Goal: Communication & Community: Answer question/provide support

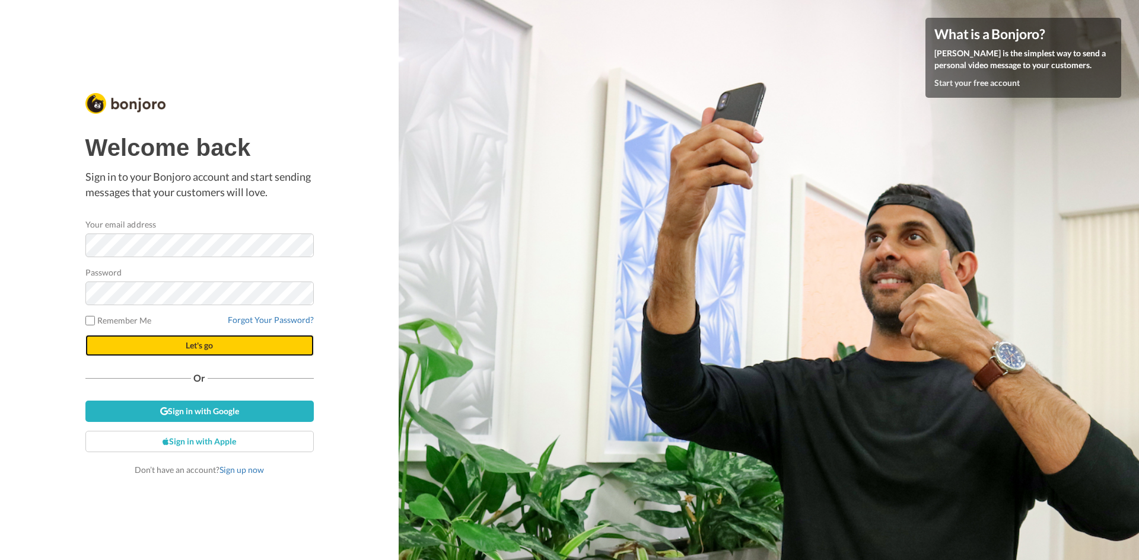
click at [180, 350] on button "Let's go" at bounding box center [199, 345] width 228 height 21
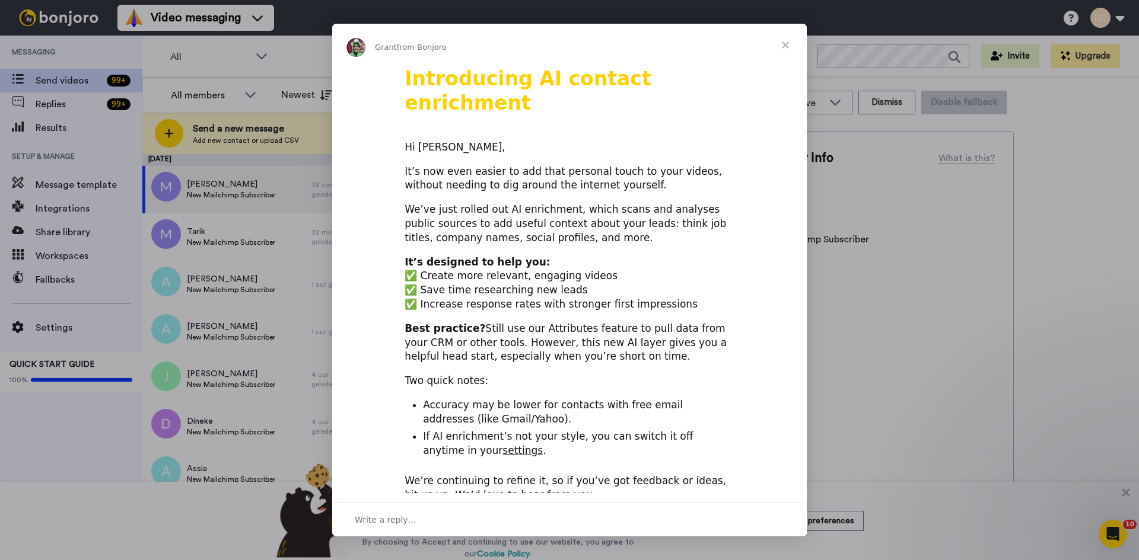
click at [788, 50] on span "Close" at bounding box center [785, 45] width 43 height 43
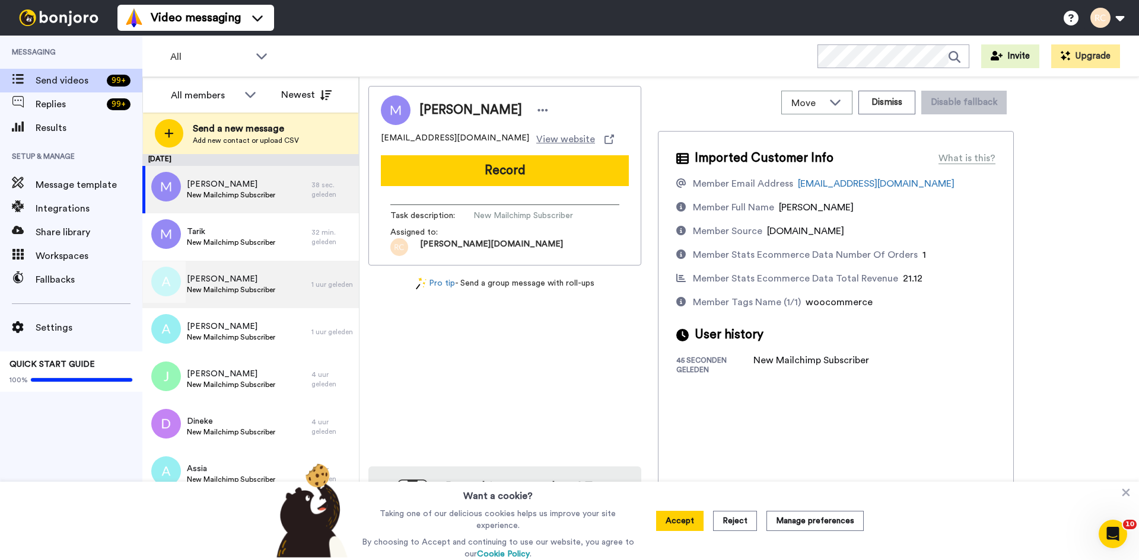
click at [234, 291] on span "New Mailchimp Subscriber" at bounding box center [231, 289] width 88 height 9
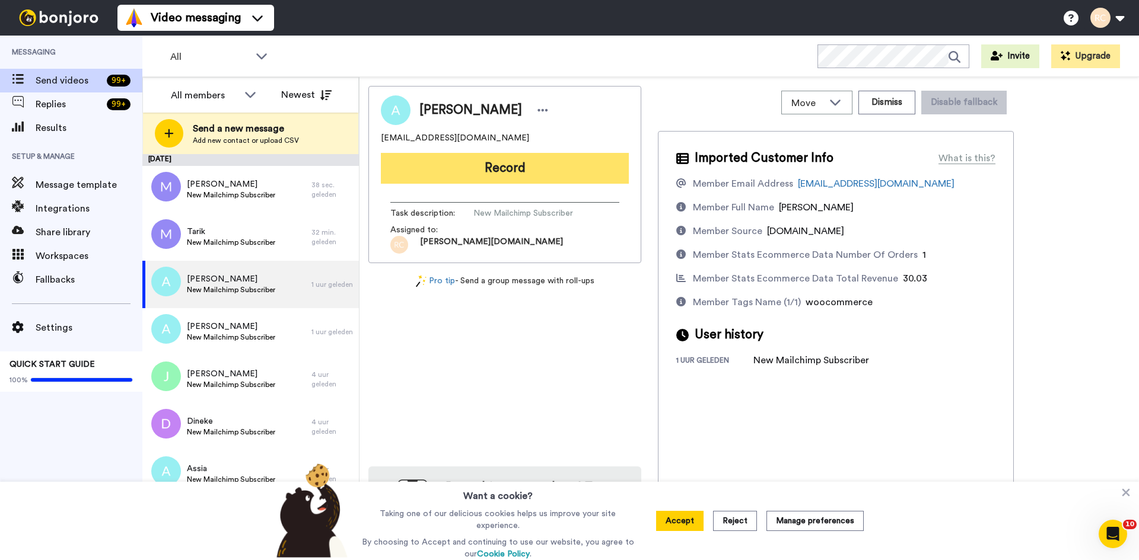
click at [518, 173] on button "Record" at bounding box center [505, 168] width 248 height 31
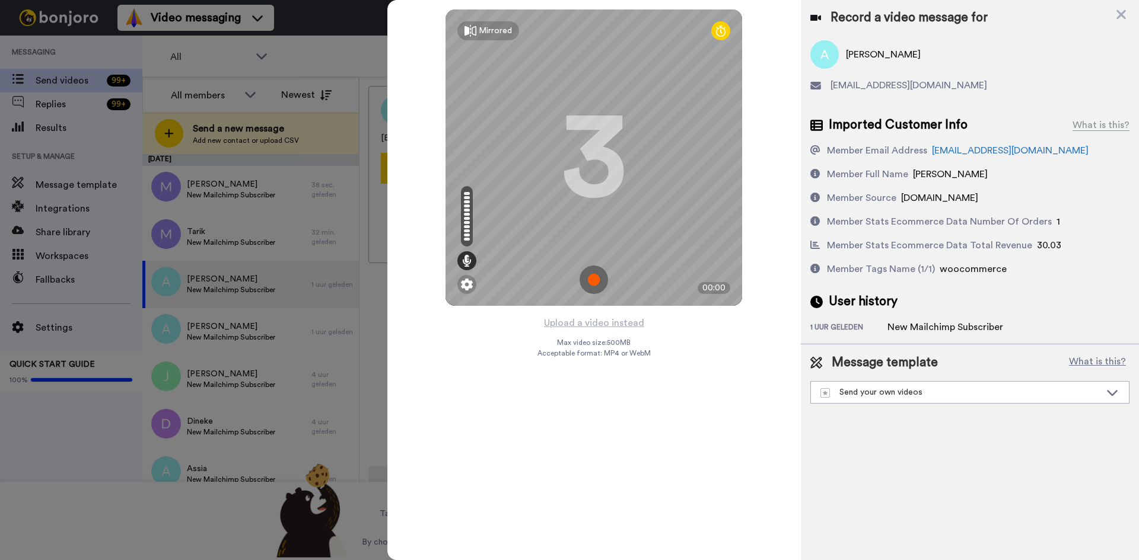
click at [707, 36] on div "Mirrored Redo" at bounding box center [593, 30] width 297 height 43
click at [717, 32] on icon at bounding box center [720, 31] width 9 height 12
click at [593, 285] on img at bounding box center [593, 280] width 28 height 28
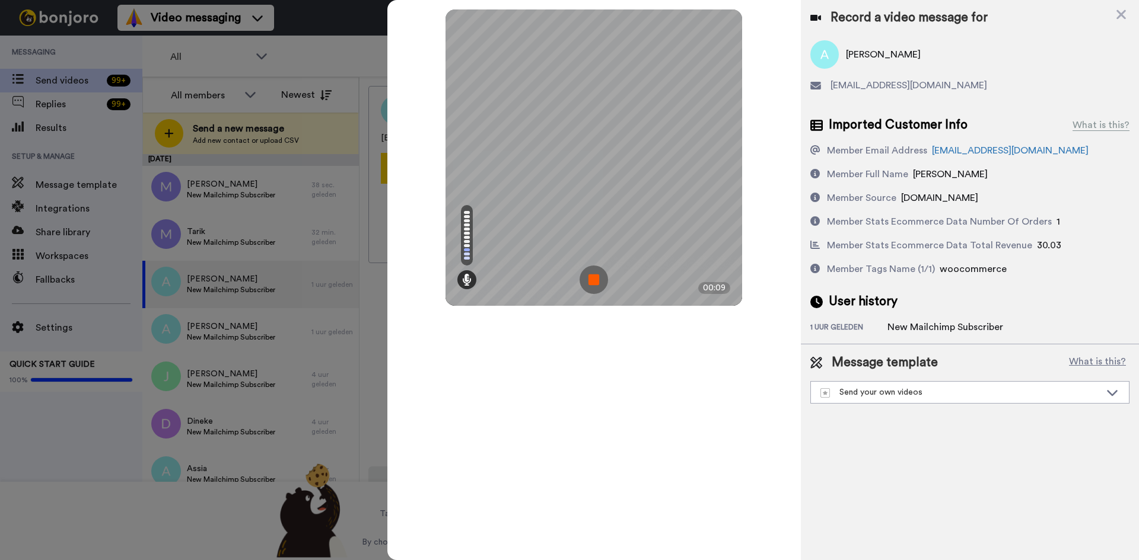
click at [603, 278] on img at bounding box center [593, 280] width 28 height 28
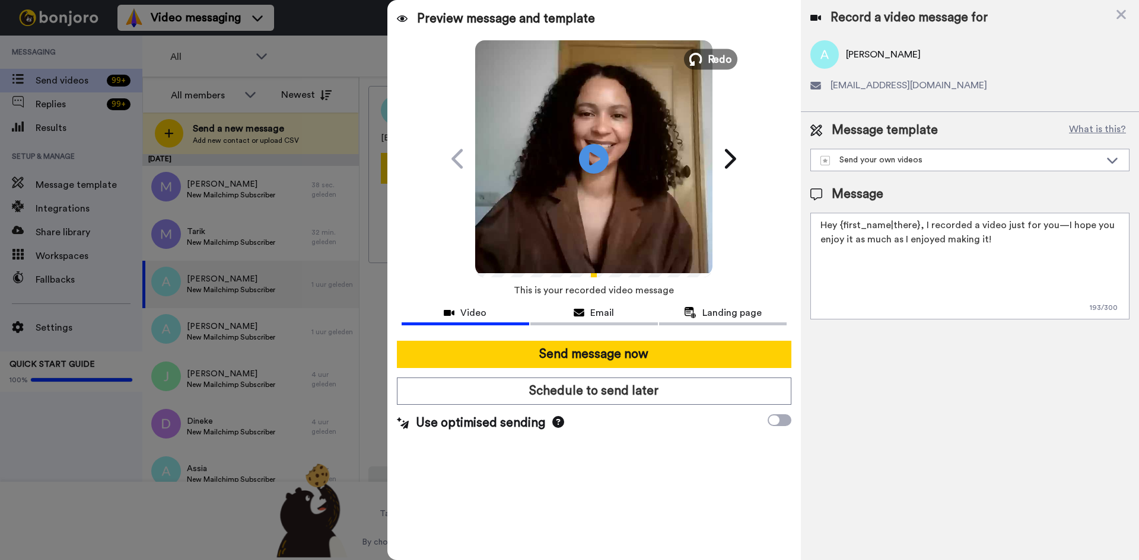
click at [700, 62] on icon at bounding box center [695, 59] width 13 height 13
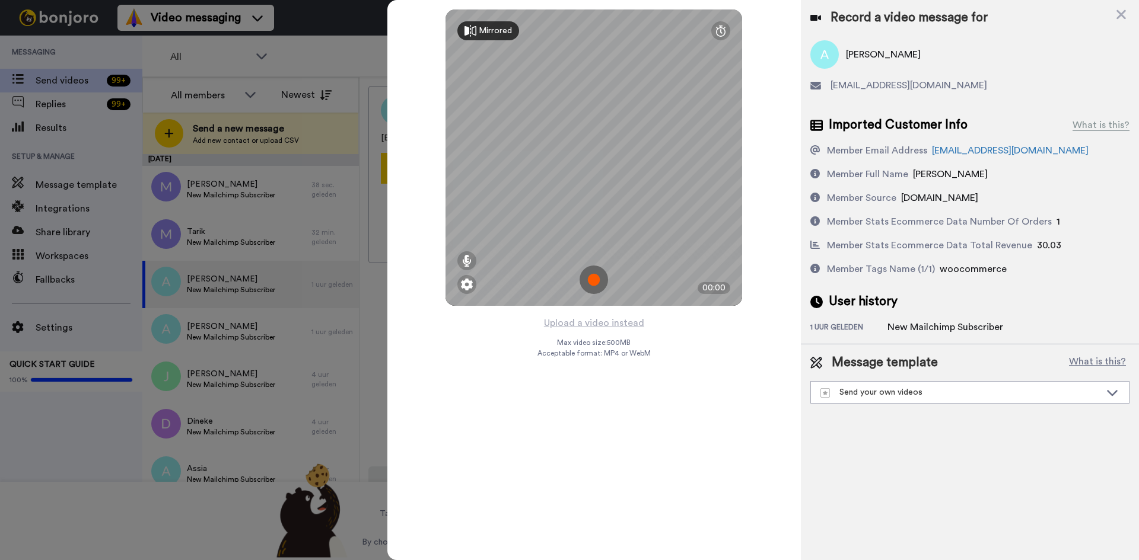
click at [475, 31] on icon at bounding box center [470, 31] width 12 height 12
click at [598, 281] on img at bounding box center [593, 280] width 28 height 28
click at [594, 278] on img at bounding box center [593, 280] width 28 height 28
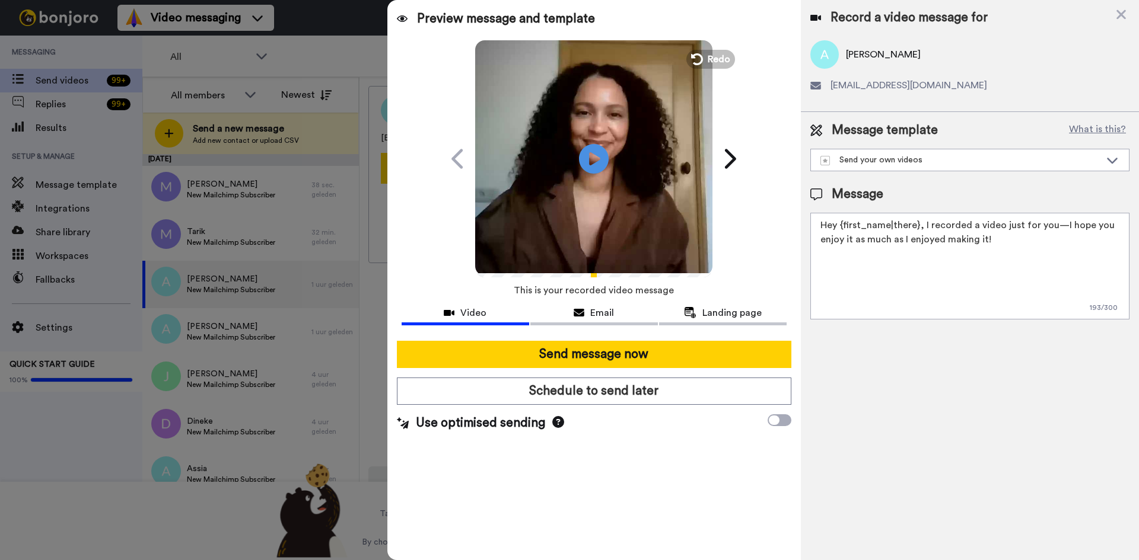
click at [912, 225] on textarea "Hey {first_name|there}, I recorded a video just for you—I hope you enjoy it as …" at bounding box center [969, 266] width 319 height 107
click at [926, 163] on div "Send your own videos" at bounding box center [960, 160] width 280 height 12
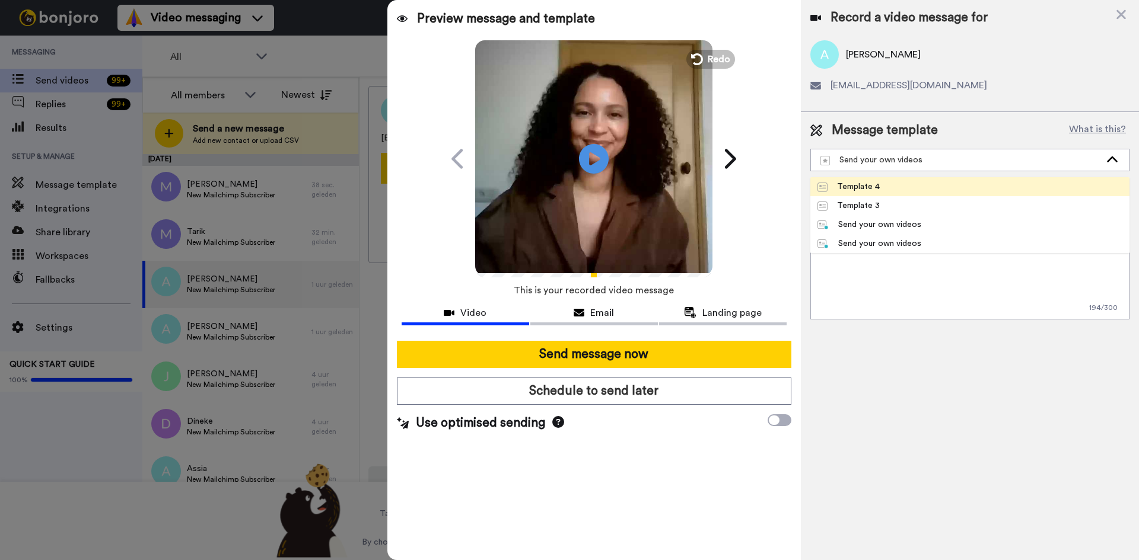
click at [898, 186] on li "Template 4" at bounding box center [969, 186] width 319 height 19
type textarea "Hallo {first_name|daar}! Ik heb speciaal voor jou een persoonlijke boodschap op…"
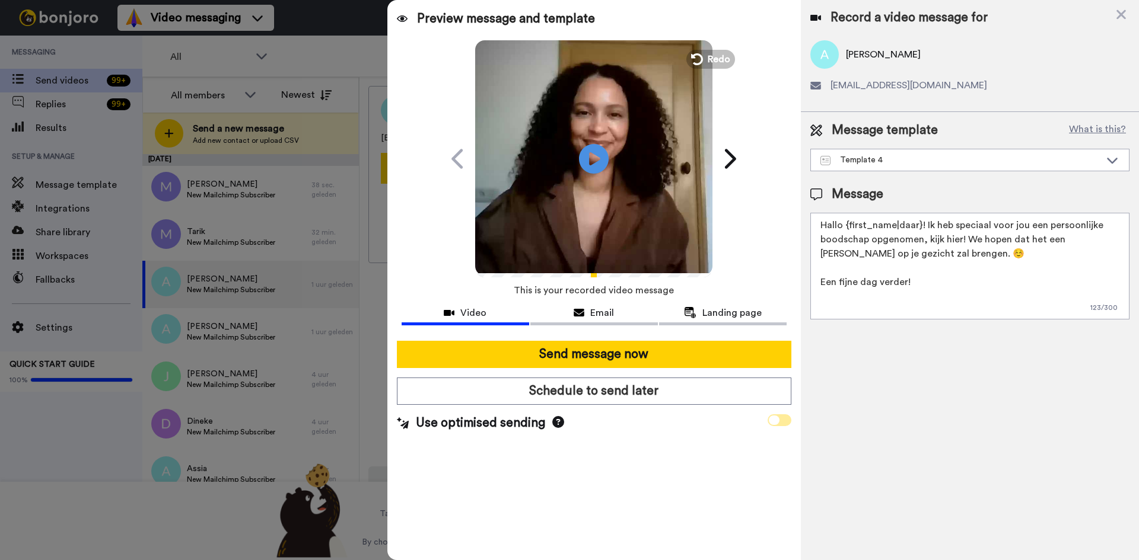
click at [779, 419] on icon at bounding box center [774, 420] width 11 height 9
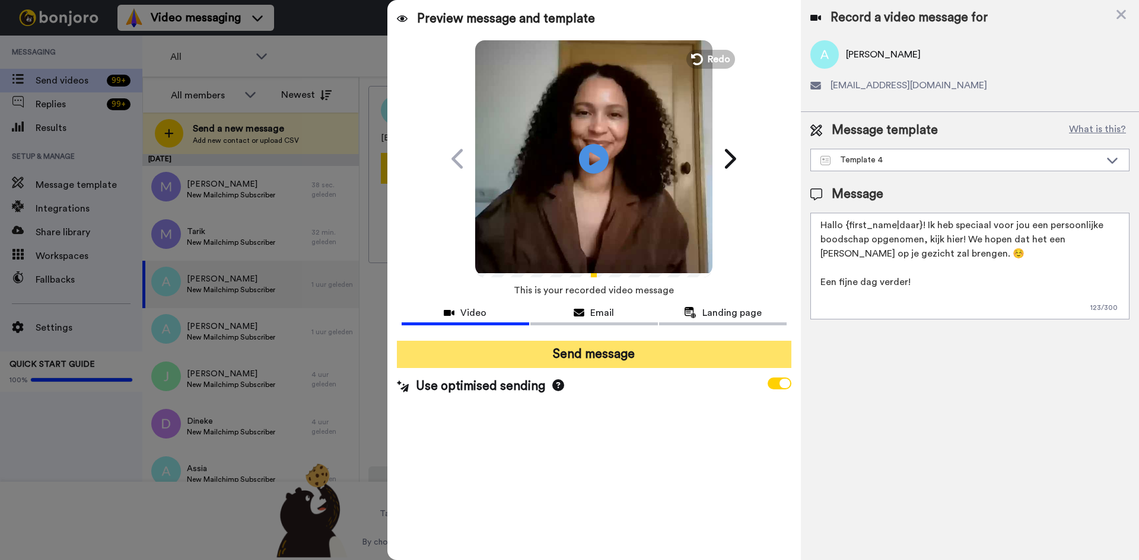
click at [663, 358] on button "Send message" at bounding box center [594, 354] width 394 height 27
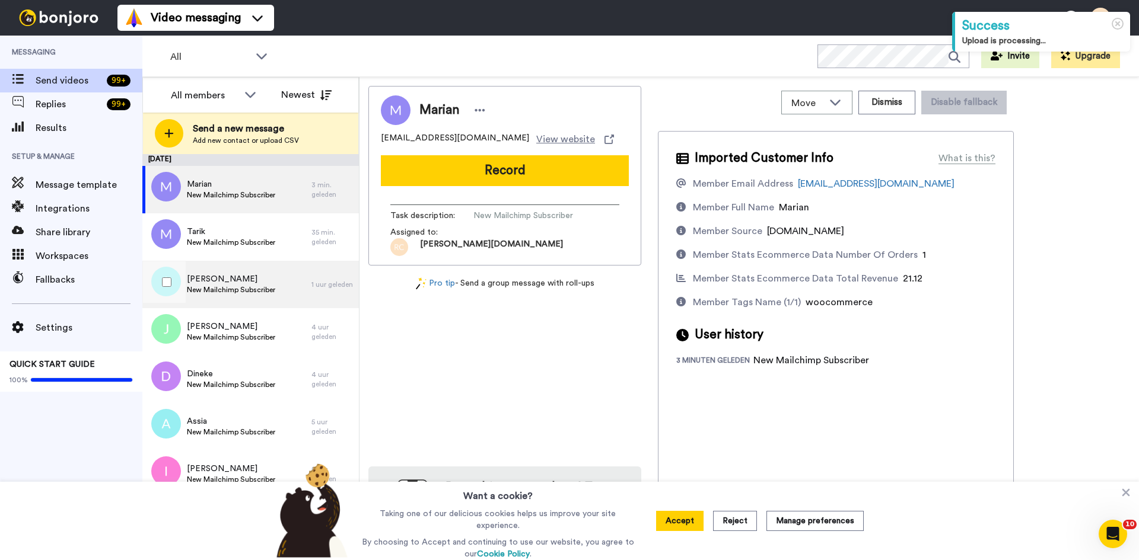
click at [236, 273] on span "[PERSON_NAME]" at bounding box center [231, 279] width 88 height 12
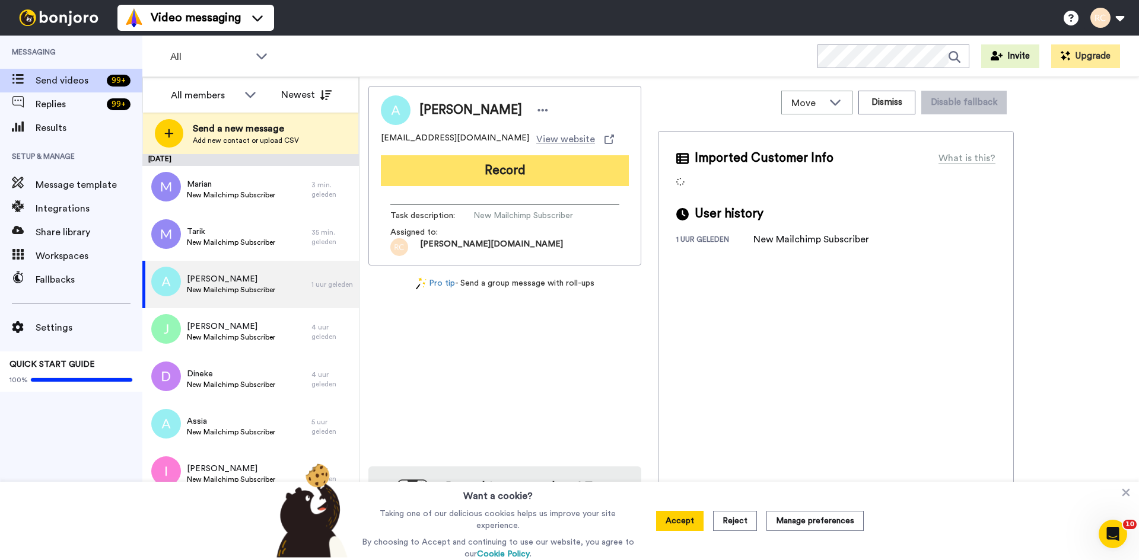
click at [493, 163] on button "Record" at bounding box center [505, 170] width 248 height 31
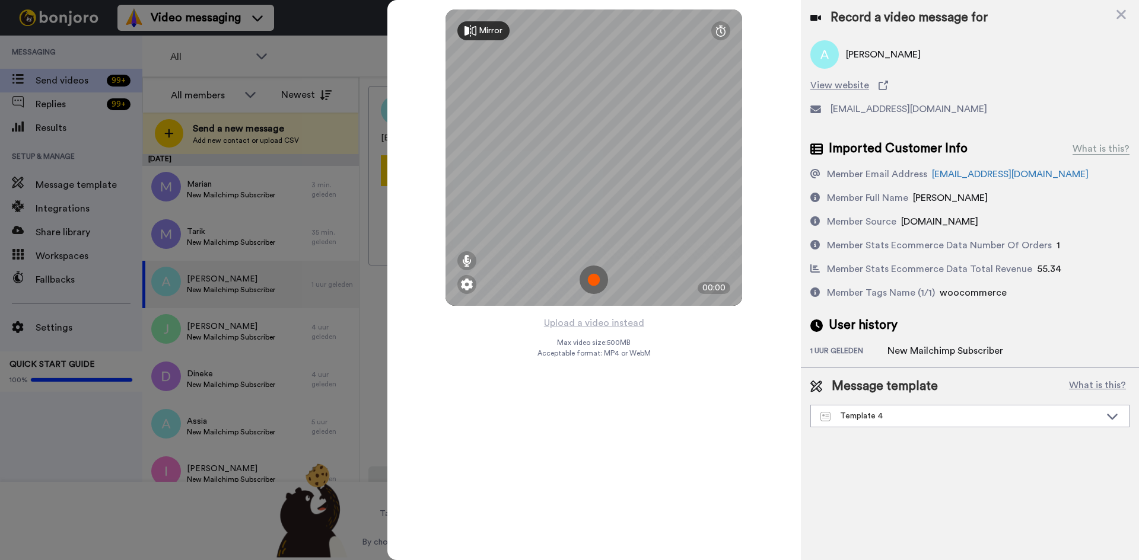
click at [594, 277] on img at bounding box center [593, 280] width 28 height 28
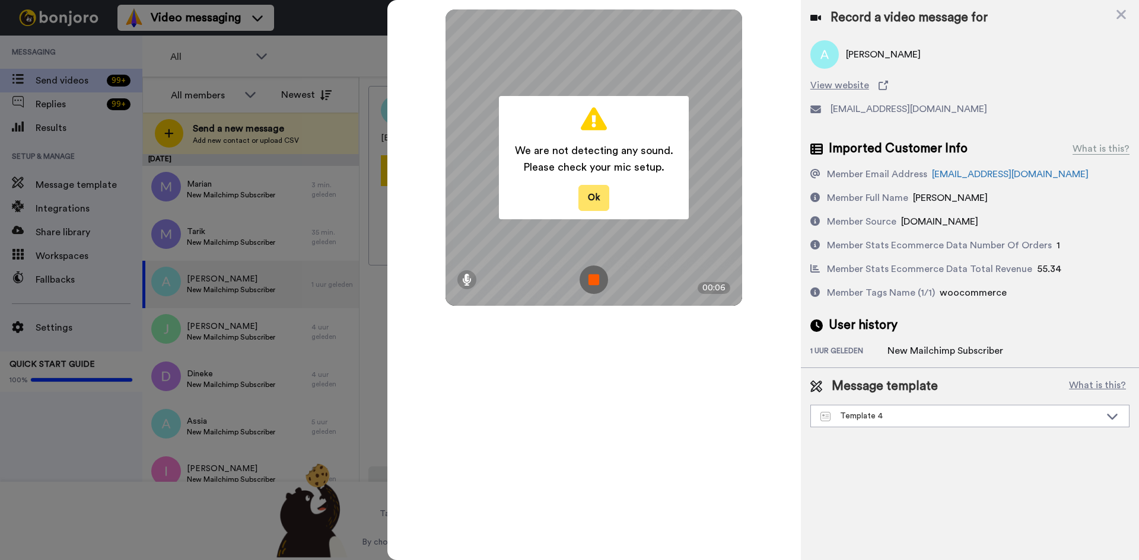
click at [588, 195] on button "Ok" at bounding box center [593, 198] width 31 height 26
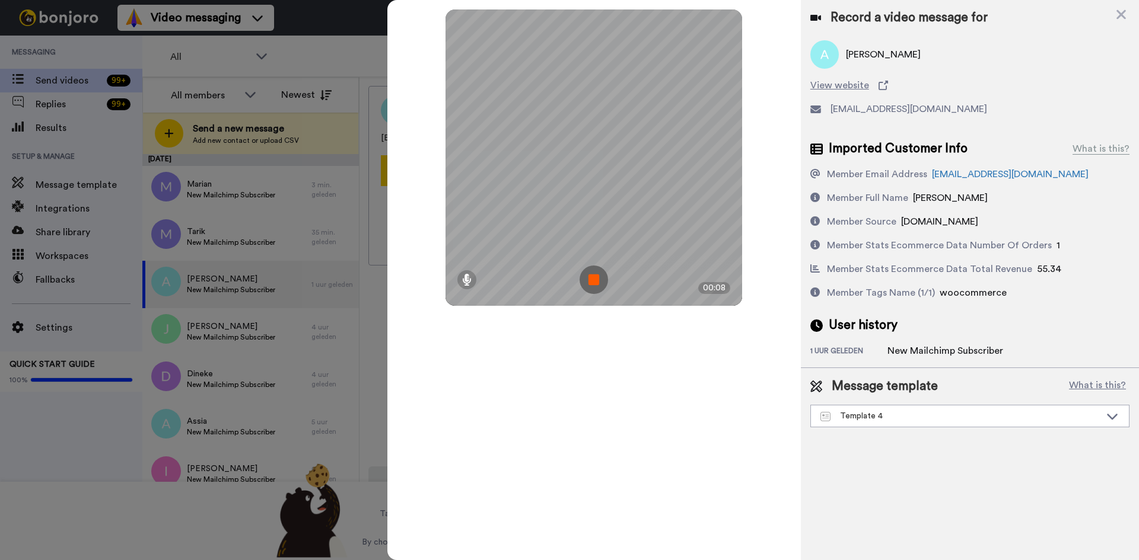
click at [593, 283] on img at bounding box center [593, 280] width 28 height 28
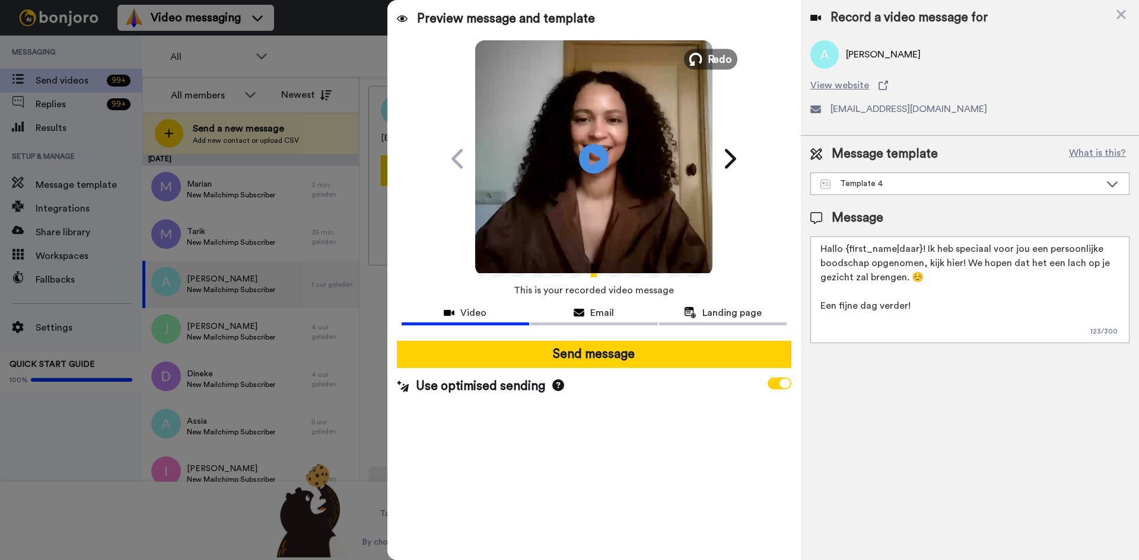
click at [703, 61] on button "Redo" at bounding box center [710, 59] width 53 height 21
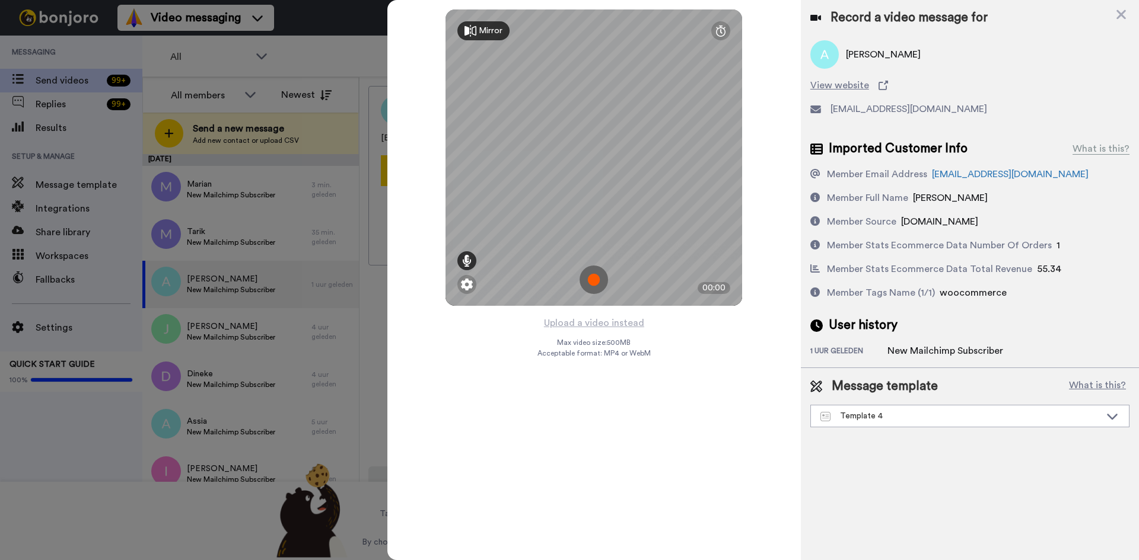
click at [468, 255] on icon at bounding box center [466, 261] width 9 height 12
click at [585, 285] on img at bounding box center [593, 280] width 28 height 28
click at [599, 280] on img at bounding box center [593, 280] width 28 height 28
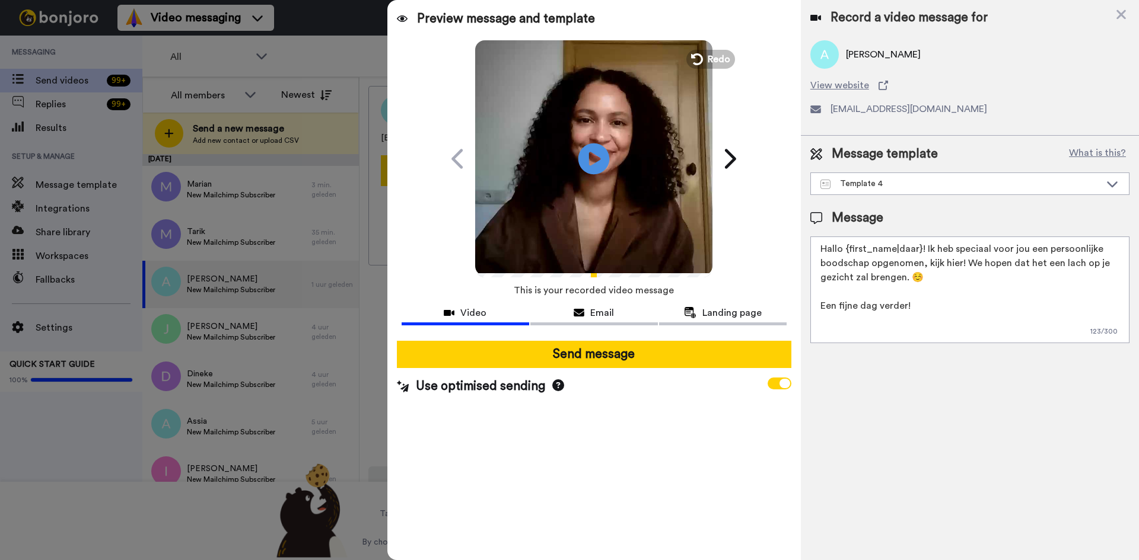
click at [589, 152] on icon "Play/Pause" at bounding box center [593, 158] width 31 height 56
click at [589, 152] on icon at bounding box center [593, 158] width 31 height 31
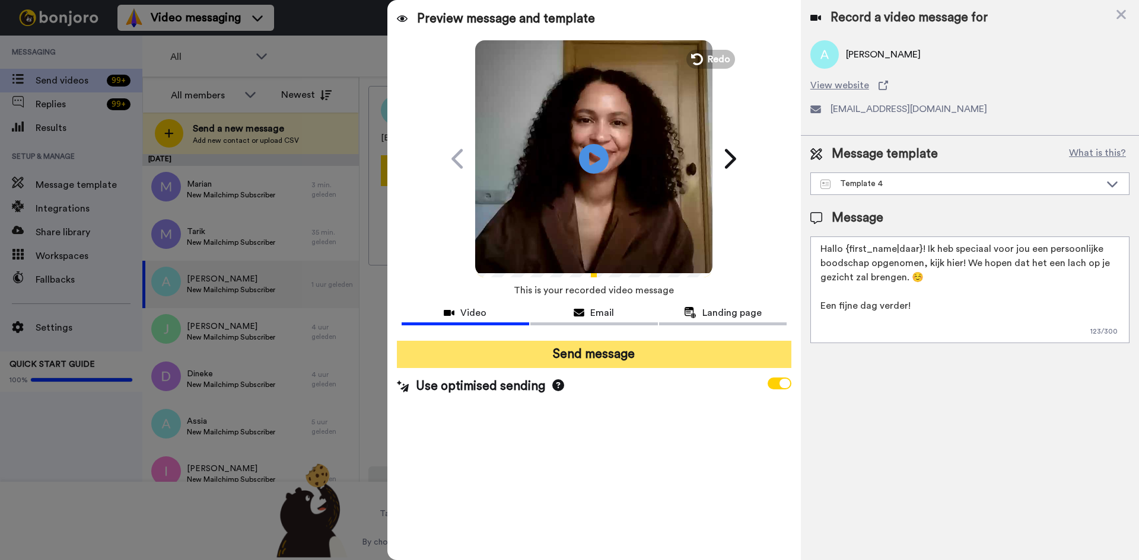
click at [545, 350] on button "Send message" at bounding box center [594, 354] width 394 height 27
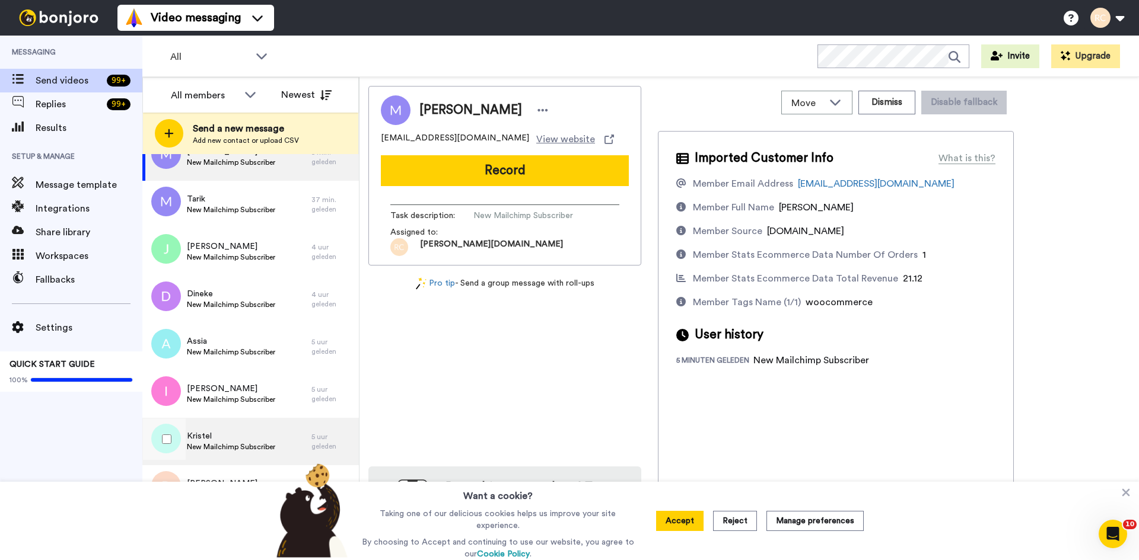
scroll to position [28, 0]
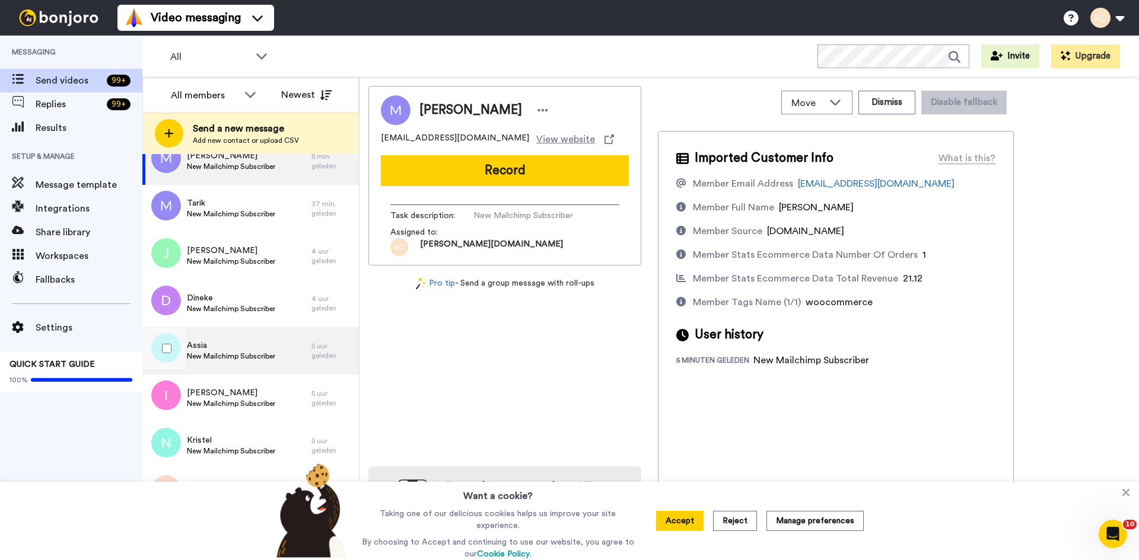
click at [240, 373] on div "Assia New Mailchimp Subscriber" at bounding box center [226, 350] width 169 height 47
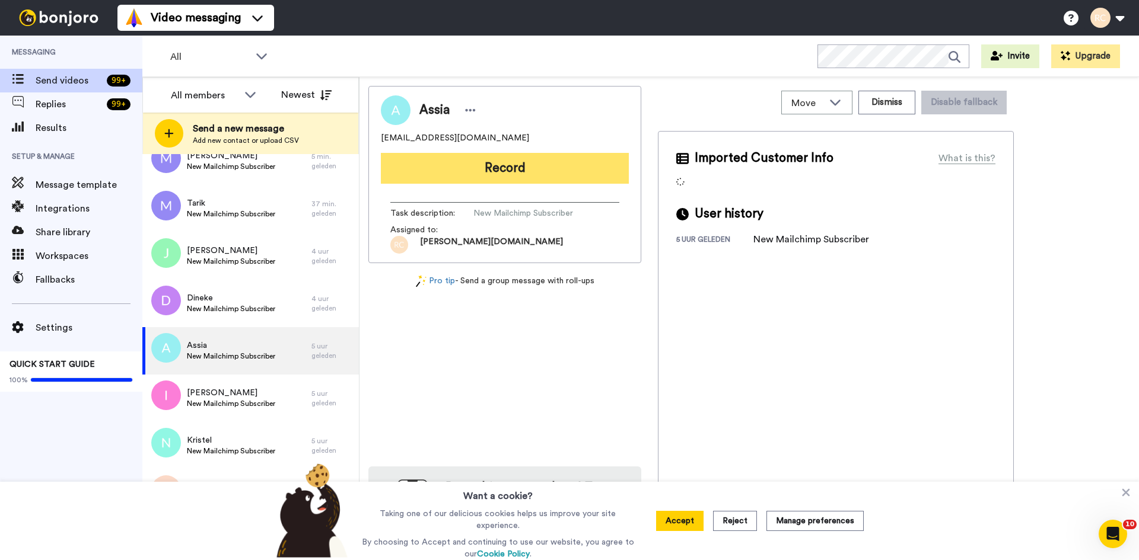
click at [547, 165] on button "Record" at bounding box center [505, 168] width 248 height 31
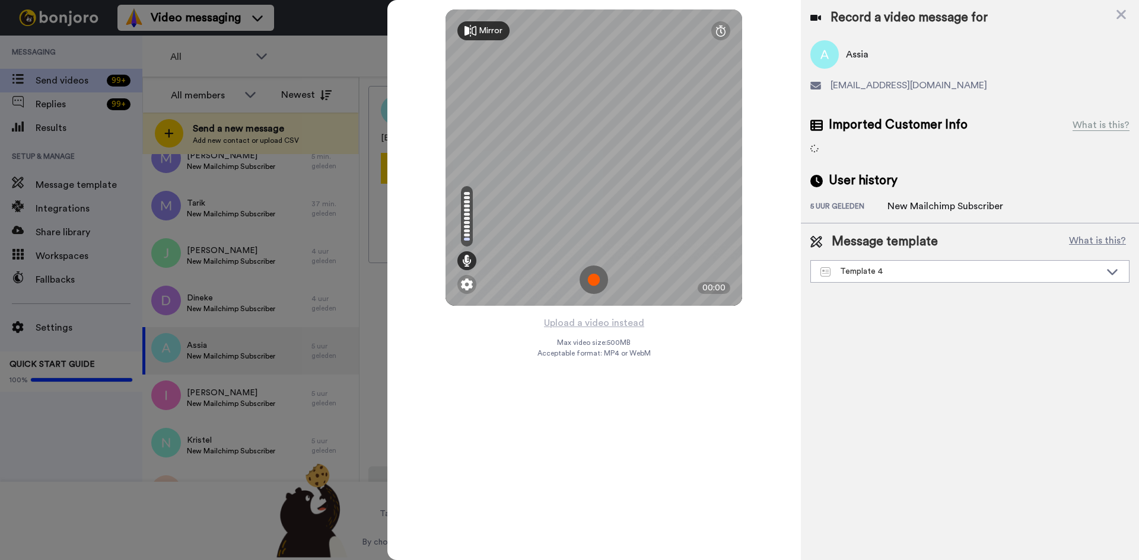
click at [601, 280] on img at bounding box center [593, 280] width 28 height 28
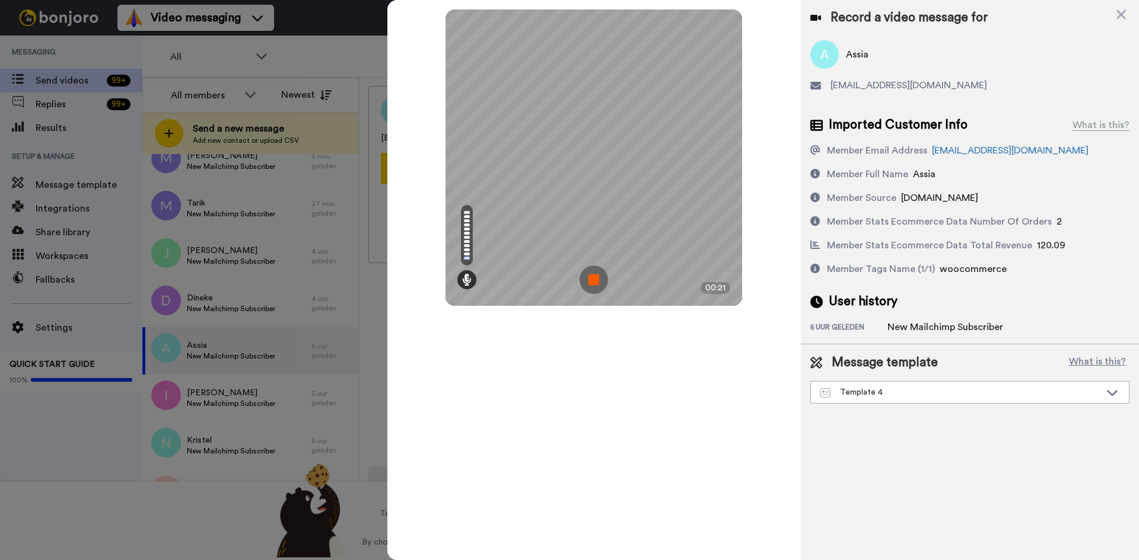
click at [587, 285] on img at bounding box center [593, 280] width 28 height 28
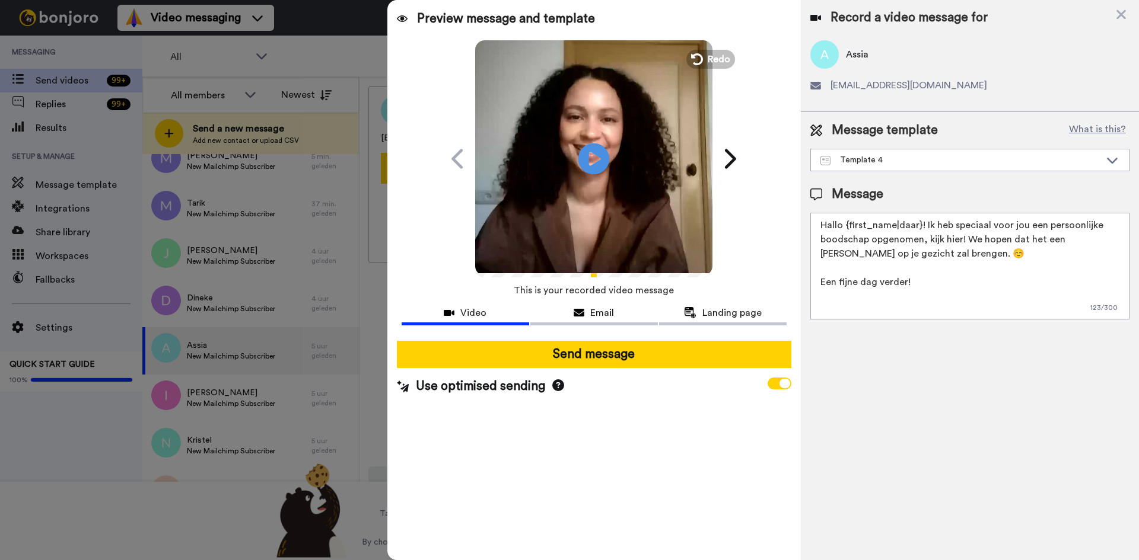
click at [597, 159] on icon "Play/Pause" at bounding box center [593, 158] width 31 height 56
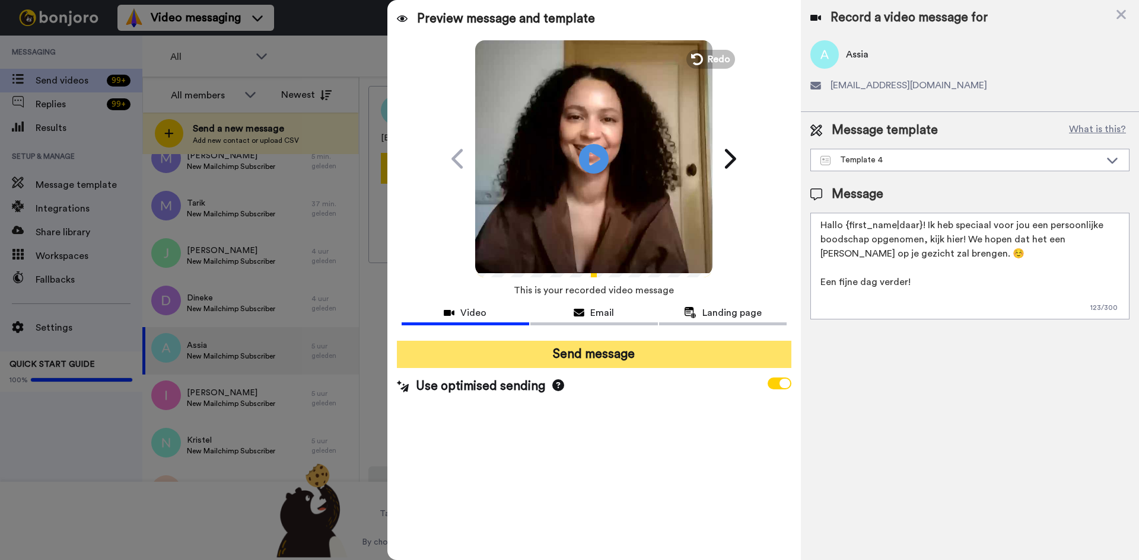
click at [564, 358] on button "Send message" at bounding box center [594, 354] width 394 height 27
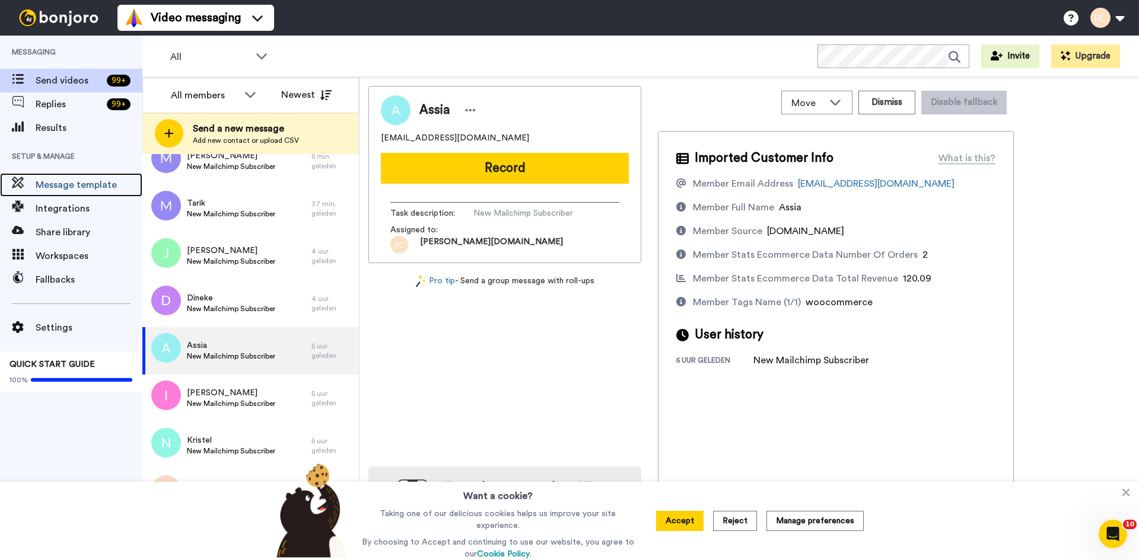
click at [55, 182] on span "Message template" at bounding box center [89, 185] width 107 height 14
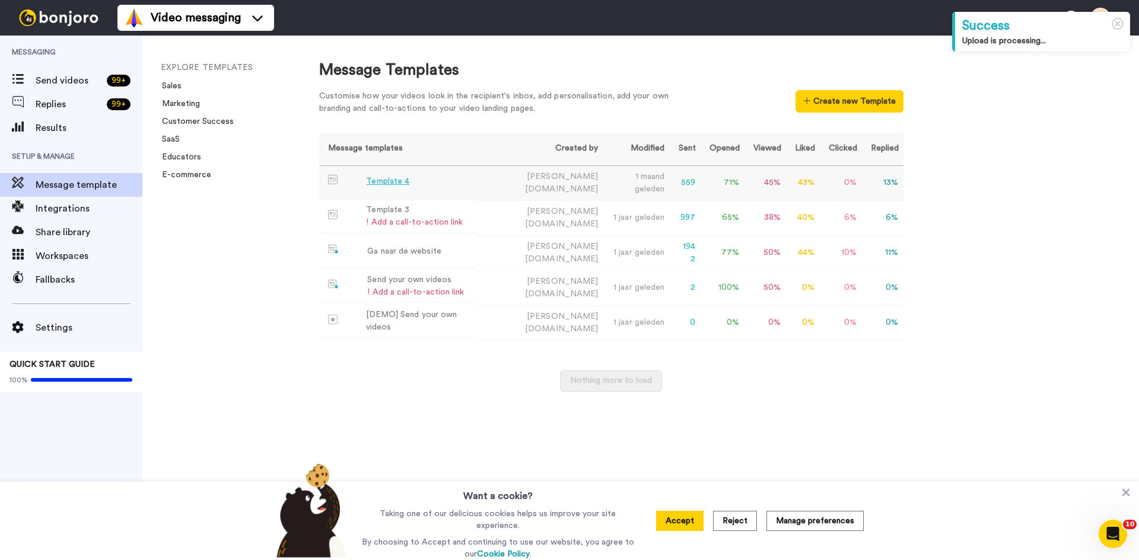
click at [383, 180] on div "Template 4" at bounding box center [387, 182] width 43 height 12
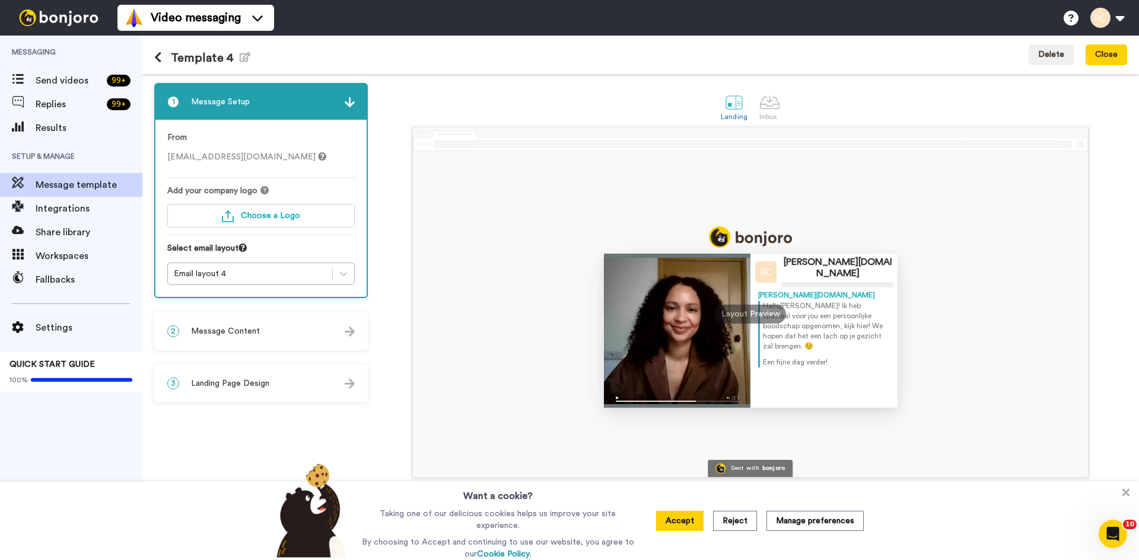
click at [340, 330] on div "2 Message Content" at bounding box center [260, 332] width 211 height 36
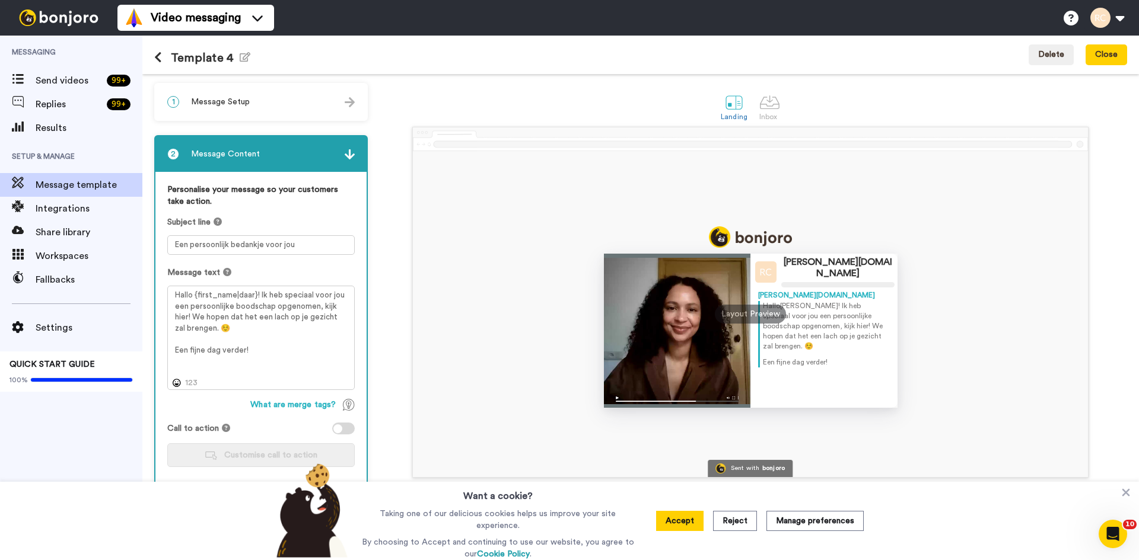
click at [350, 154] on img at bounding box center [350, 154] width 10 height 10
click at [696, 522] on button "Accept" at bounding box center [679, 521] width 47 height 20
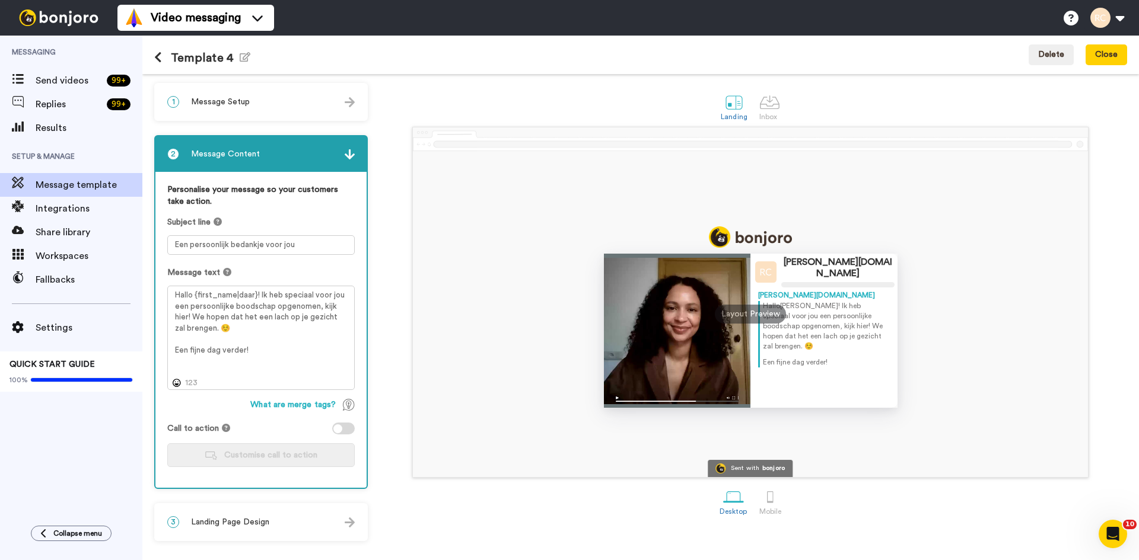
click at [312, 525] on div "3 Landing Page Design" at bounding box center [260, 523] width 211 height 36
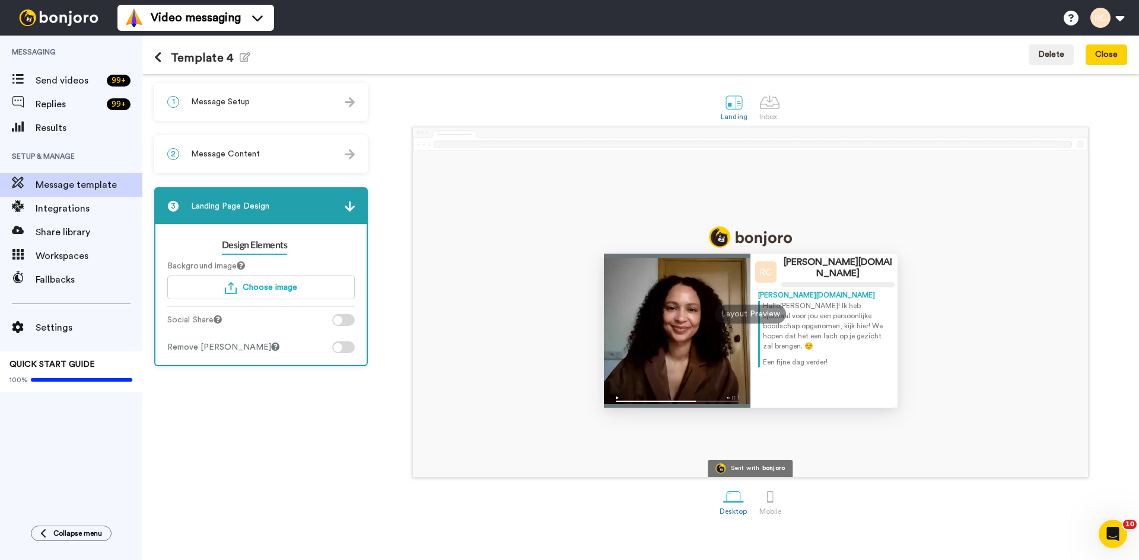
click at [349, 209] on img at bounding box center [350, 207] width 10 height 10
click at [248, 158] on span "Message Content" at bounding box center [225, 154] width 69 height 12
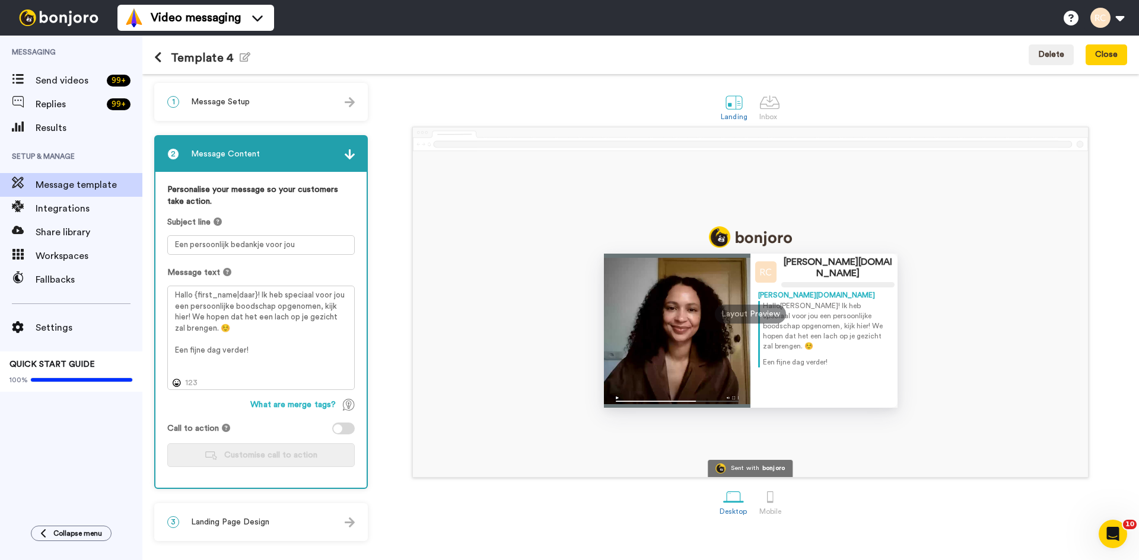
click at [326, 102] on div "1 Message Setup" at bounding box center [260, 102] width 211 height 36
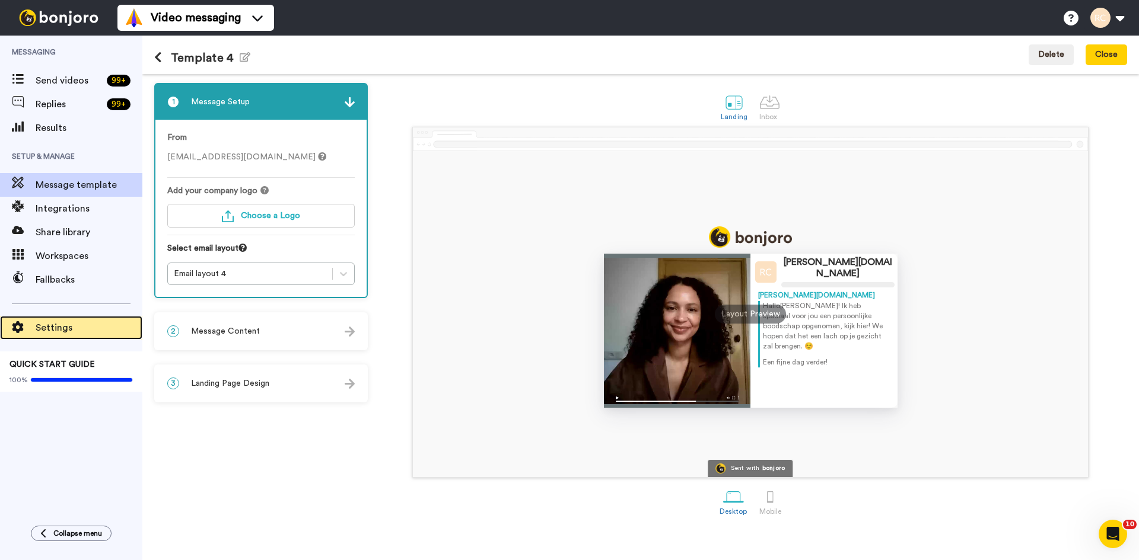
click at [38, 333] on span "Settings" at bounding box center [89, 328] width 107 height 14
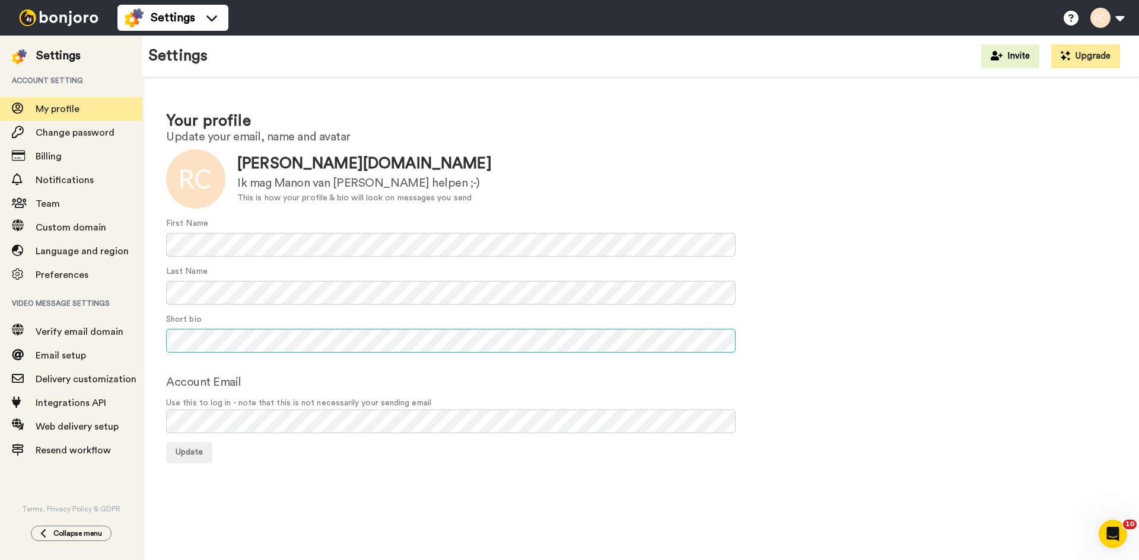
click at [156, 345] on div "Your profile Update your email, name and avatar Update [PERSON_NAME][DOMAIN_NAM…" at bounding box center [640, 286] width 996 height 419
click at [339, 374] on div "Account Email Use this to log in - note that this is not necessarily your sendi…" at bounding box center [640, 404] width 949 height 60
click at [187, 455] on span "Update" at bounding box center [189, 452] width 27 height 8
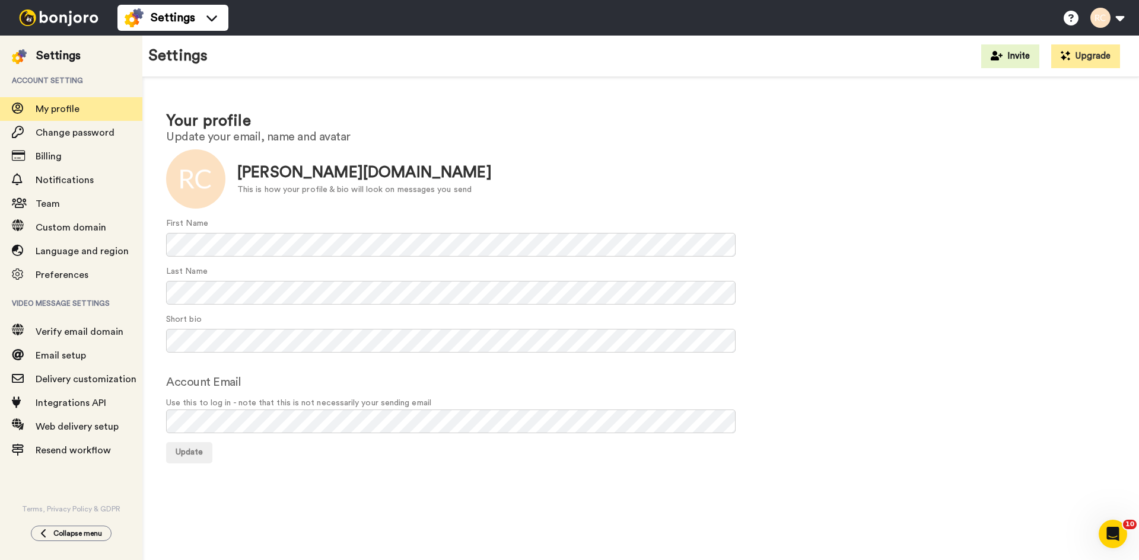
click at [33, 15] on img at bounding box center [58, 17] width 89 height 17
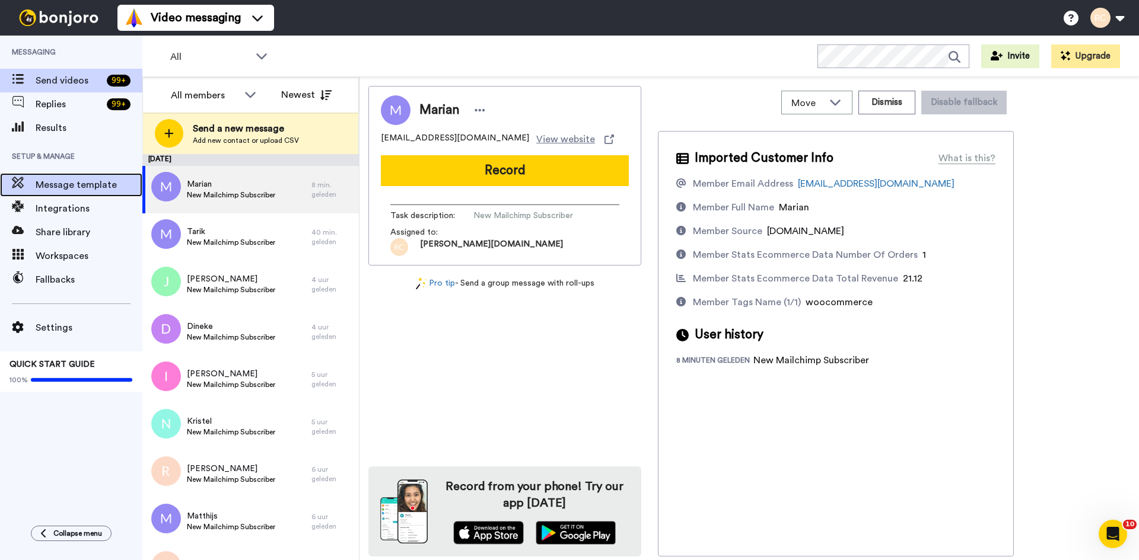
click at [51, 192] on span "Message template" at bounding box center [89, 185] width 107 height 14
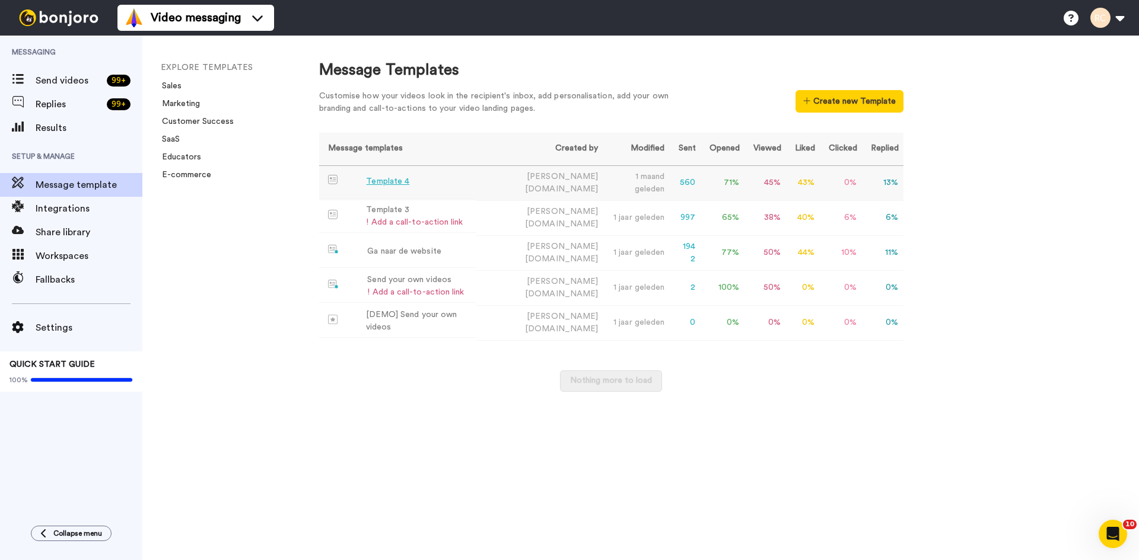
click at [399, 183] on div "Template 4" at bounding box center [387, 182] width 43 height 12
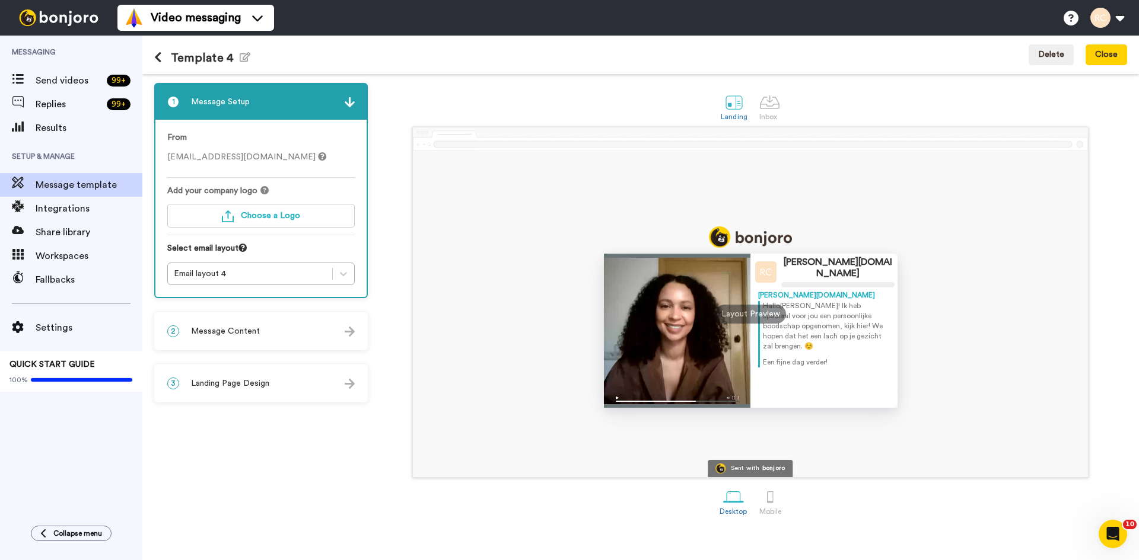
click at [346, 332] on img at bounding box center [350, 332] width 10 height 10
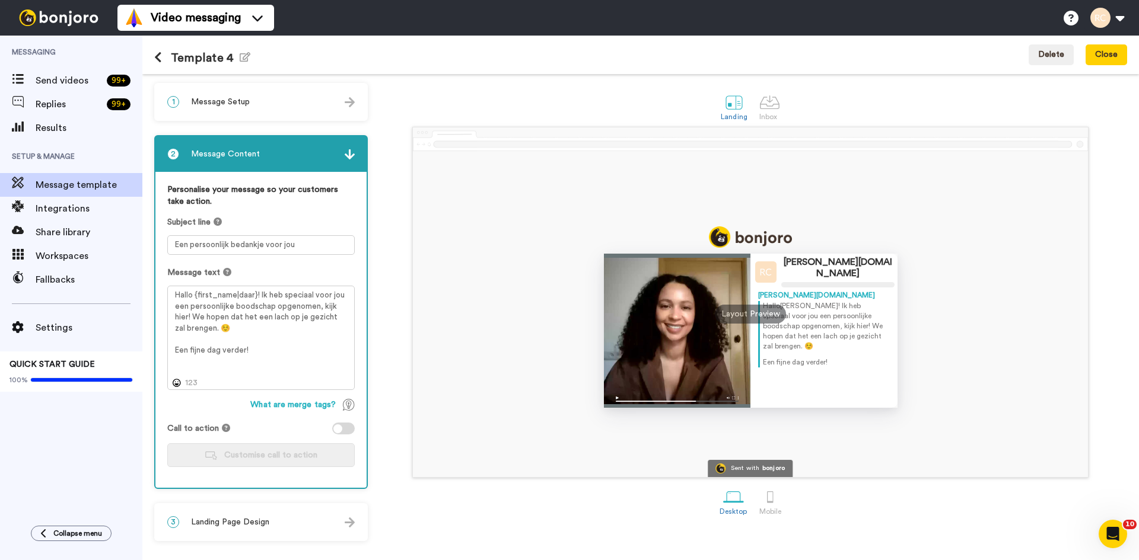
click at [353, 524] on img at bounding box center [350, 523] width 10 height 10
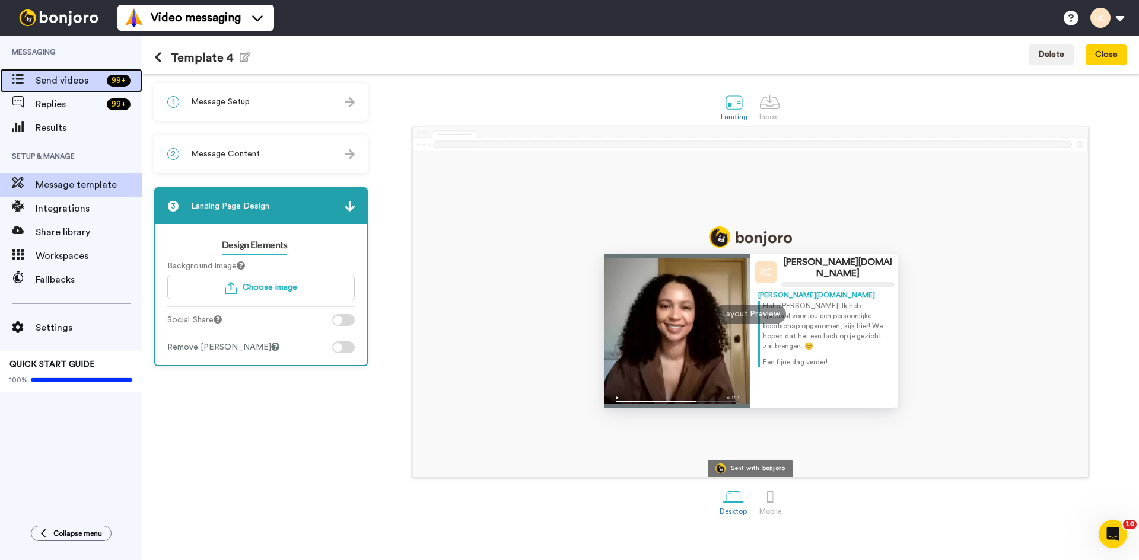
click at [57, 87] on span "Send videos" at bounding box center [69, 81] width 66 height 14
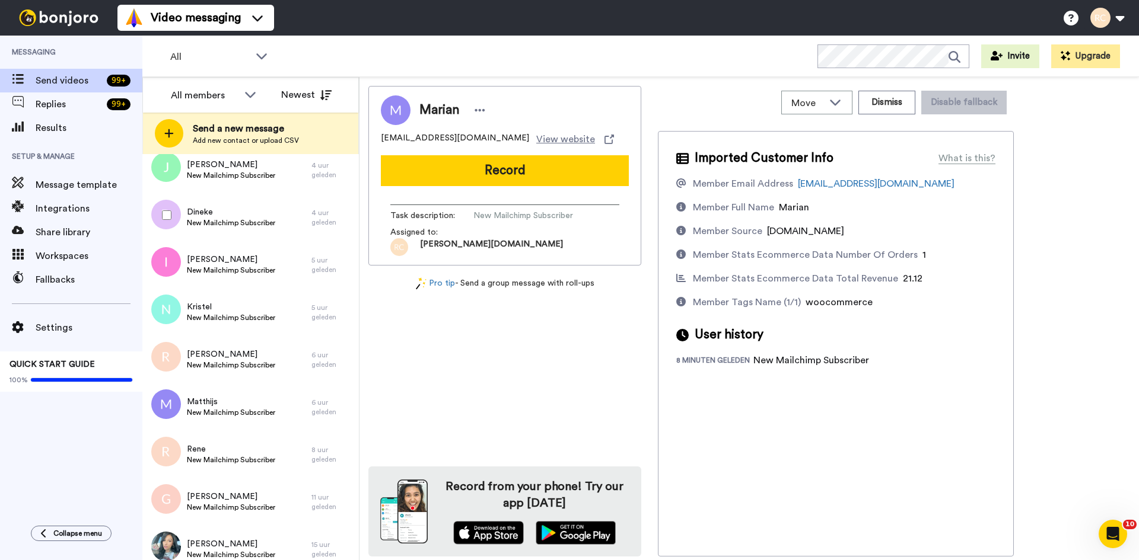
scroll to position [117, 0]
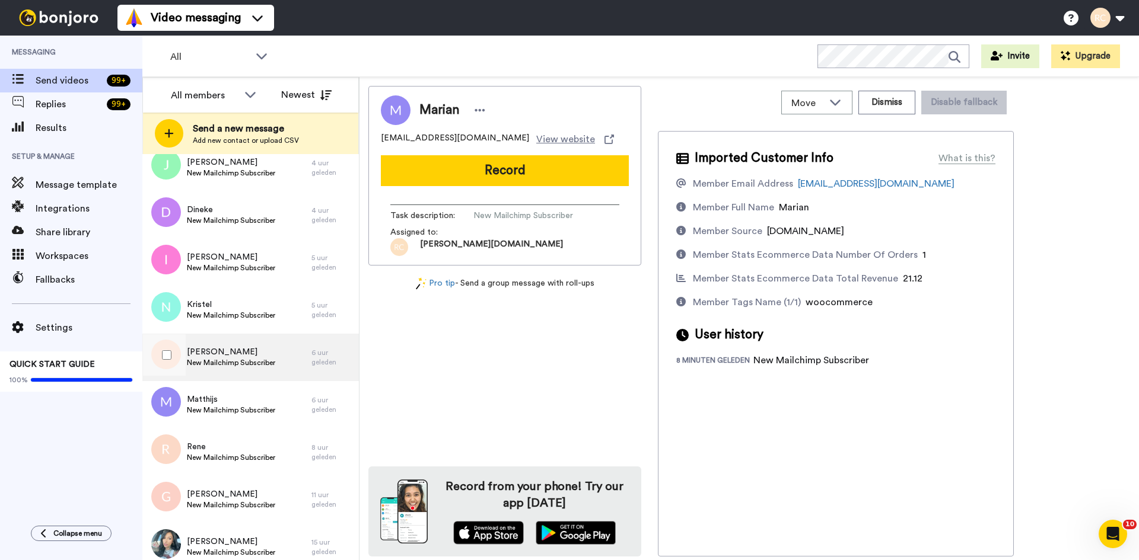
click at [274, 355] on div "Robert New Mailchimp Subscriber" at bounding box center [226, 357] width 169 height 47
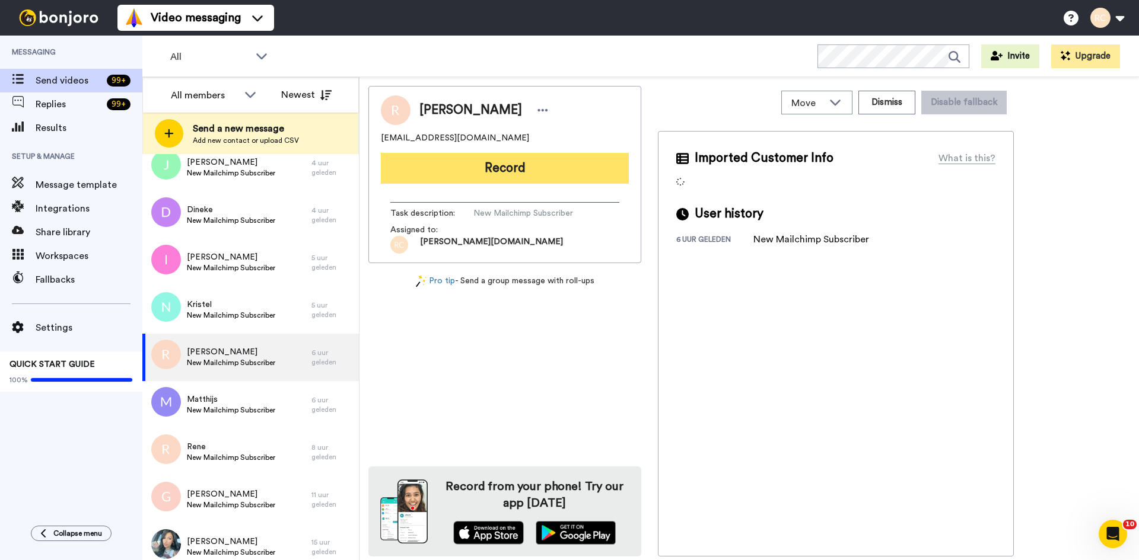
click at [424, 160] on button "Record" at bounding box center [505, 168] width 248 height 31
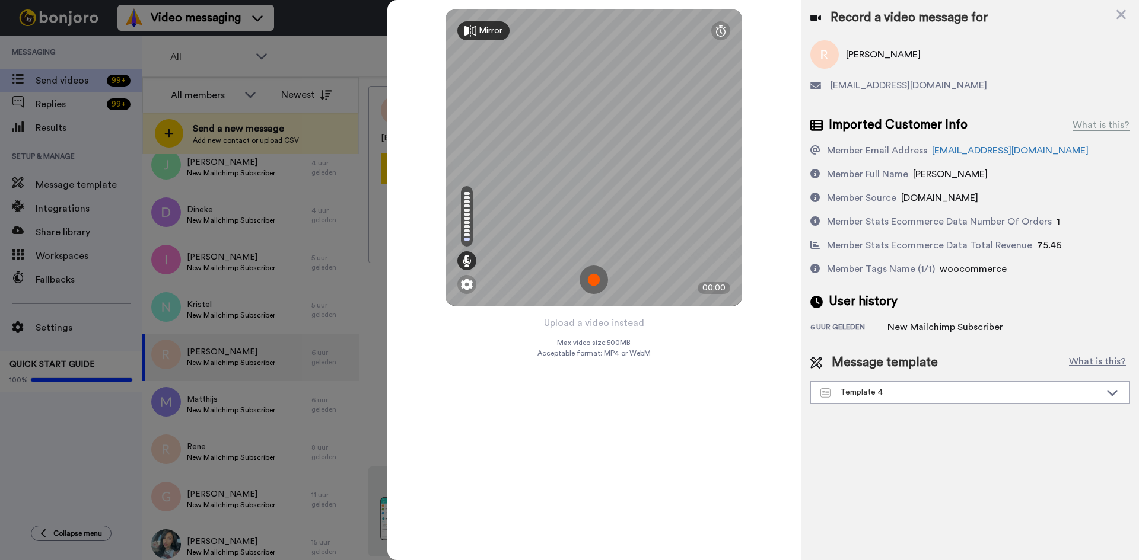
click at [594, 276] on img at bounding box center [593, 280] width 28 height 28
click at [595, 292] on img at bounding box center [593, 280] width 28 height 28
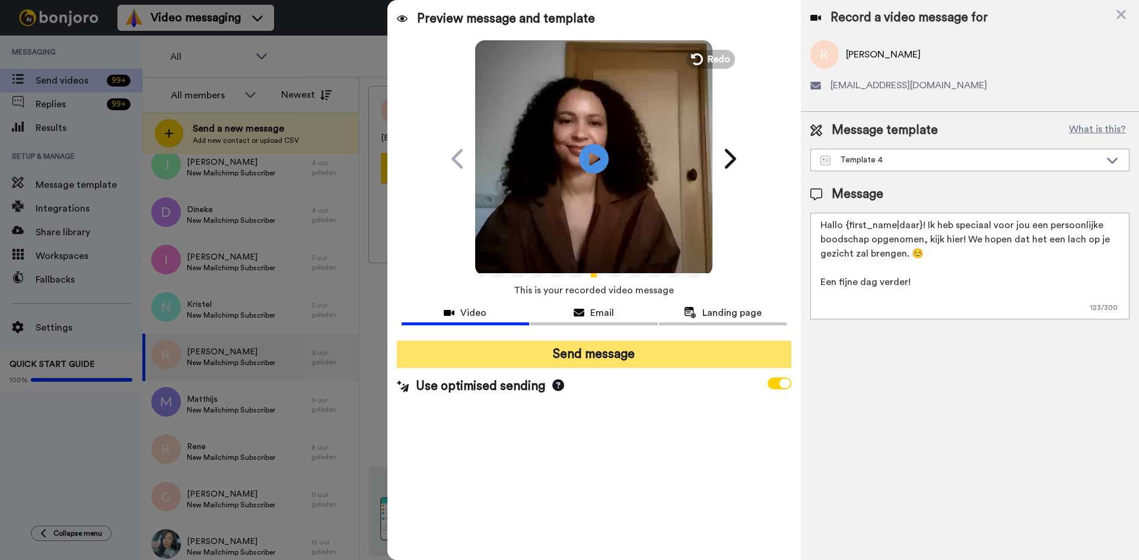
click at [548, 356] on button "Send message" at bounding box center [594, 354] width 394 height 27
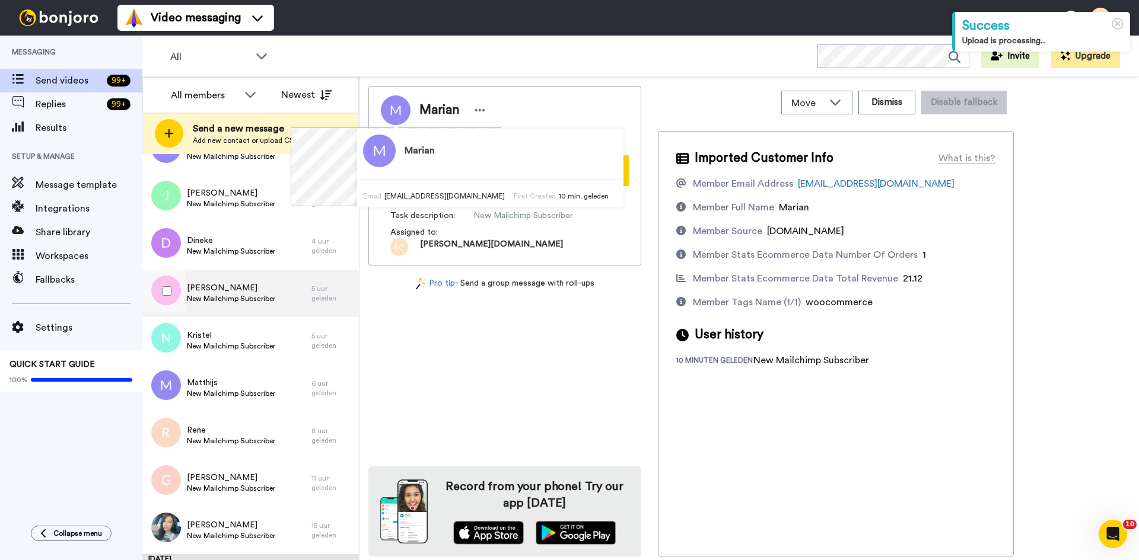
scroll to position [87, 0]
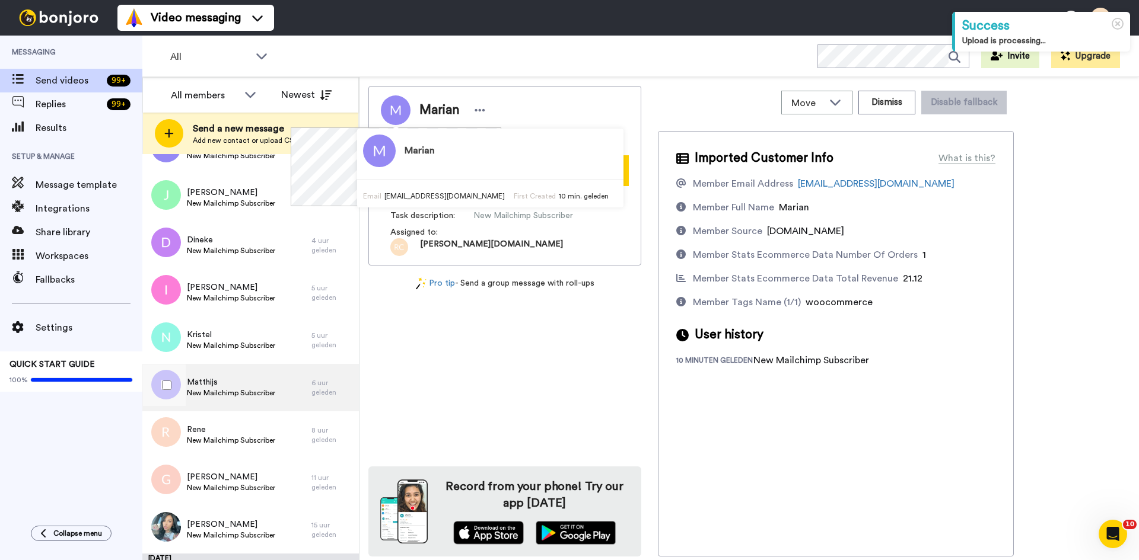
click at [265, 370] on div "Matthijs New Mailchimp Subscriber" at bounding box center [226, 387] width 169 height 47
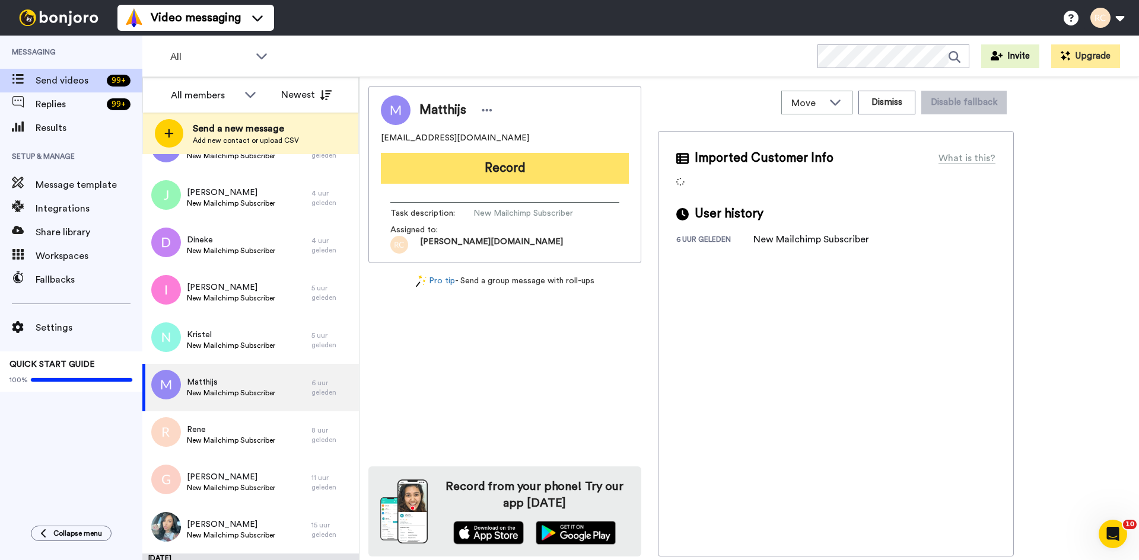
click at [495, 179] on button "Record" at bounding box center [505, 168] width 248 height 31
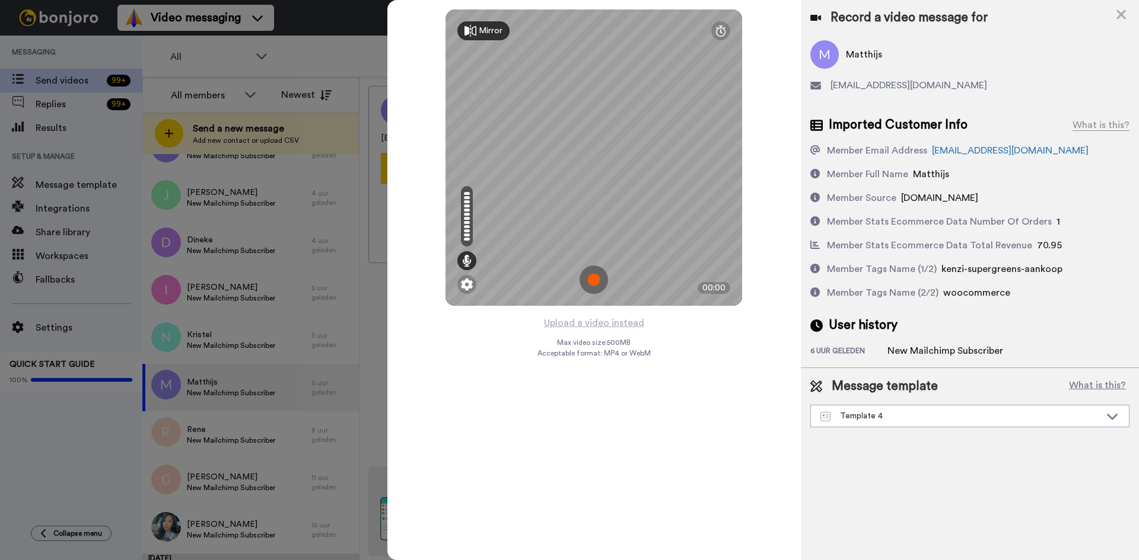
click at [599, 279] on img at bounding box center [593, 280] width 28 height 28
click at [592, 273] on img at bounding box center [593, 280] width 28 height 28
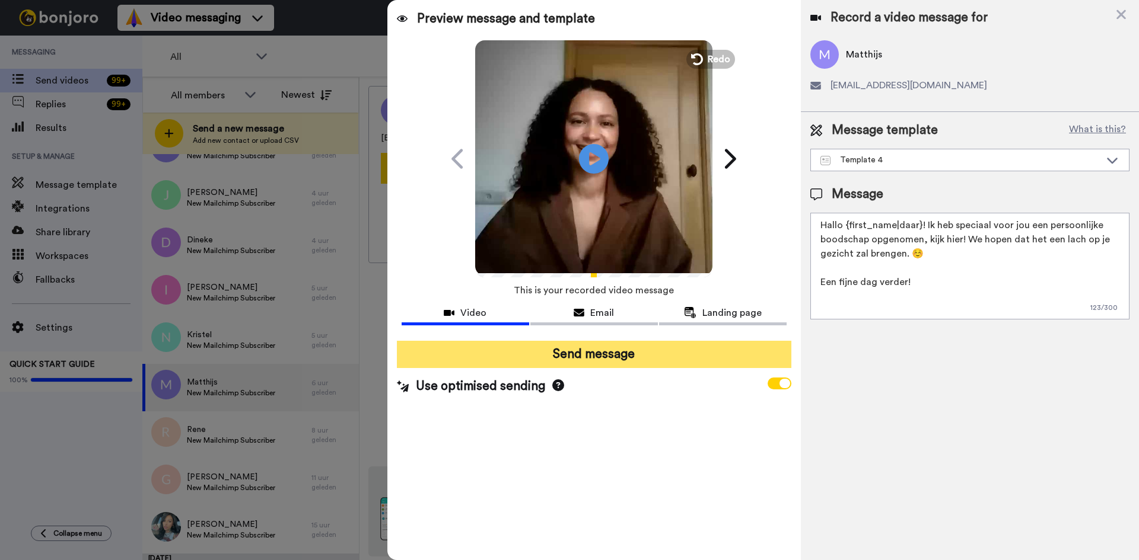
click at [512, 355] on button "Send message" at bounding box center [594, 354] width 394 height 27
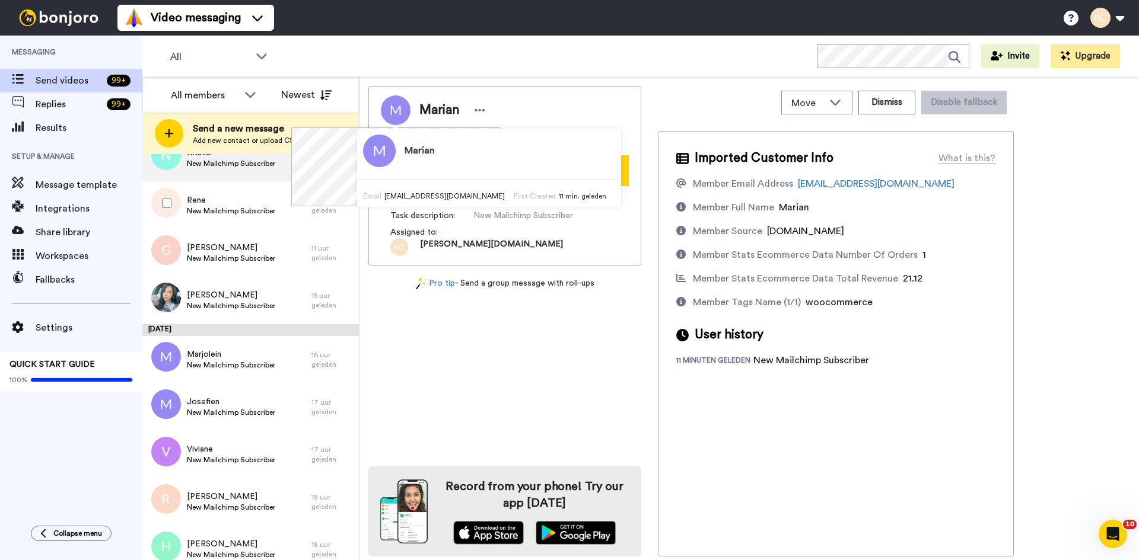
scroll to position [302, 0]
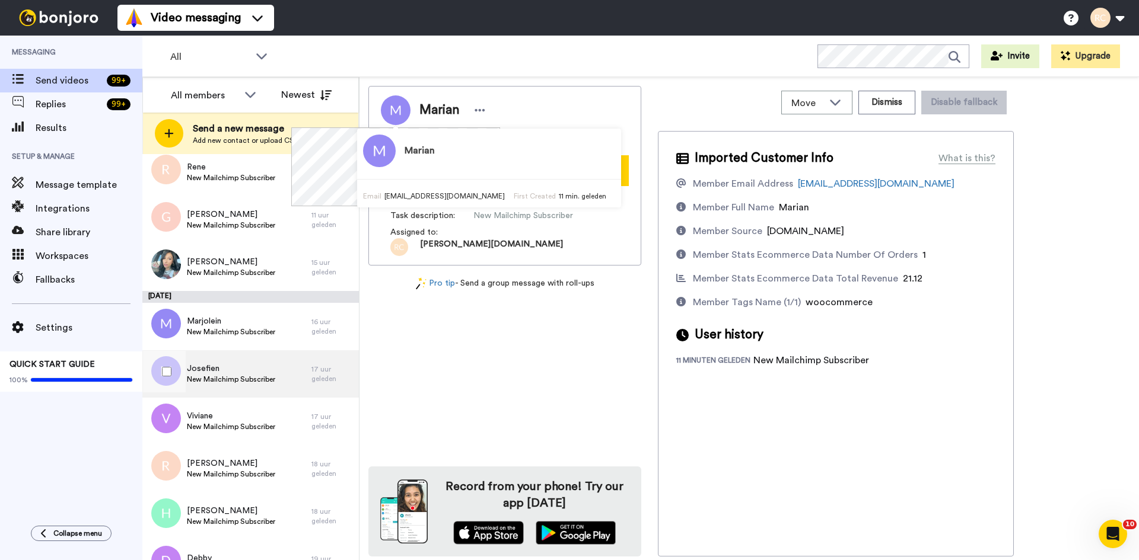
click at [270, 369] on span "Josefien" at bounding box center [231, 369] width 88 height 12
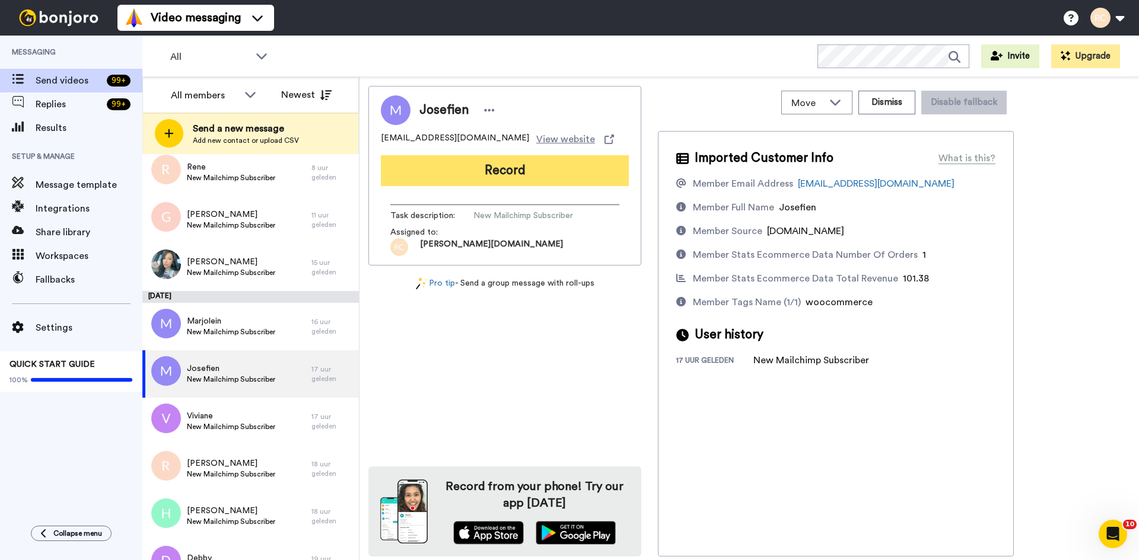
click at [417, 184] on button "Record" at bounding box center [505, 170] width 248 height 31
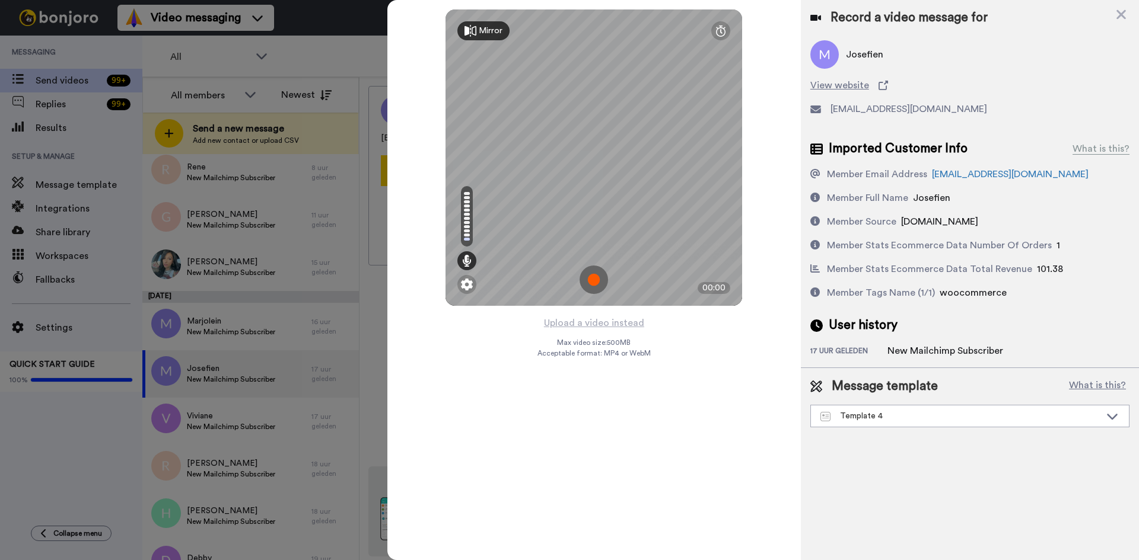
click at [594, 282] on img at bounding box center [593, 280] width 28 height 28
click at [602, 279] on img at bounding box center [593, 280] width 28 height 28
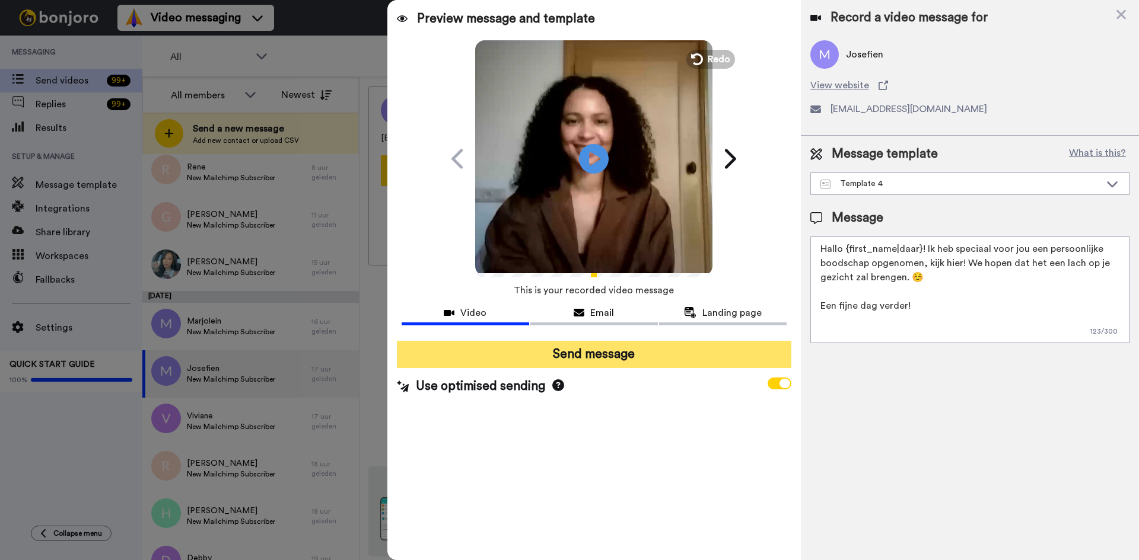
click at [569, 349] on button "Send message" at bounding box center [594, 354] width 394 height 27
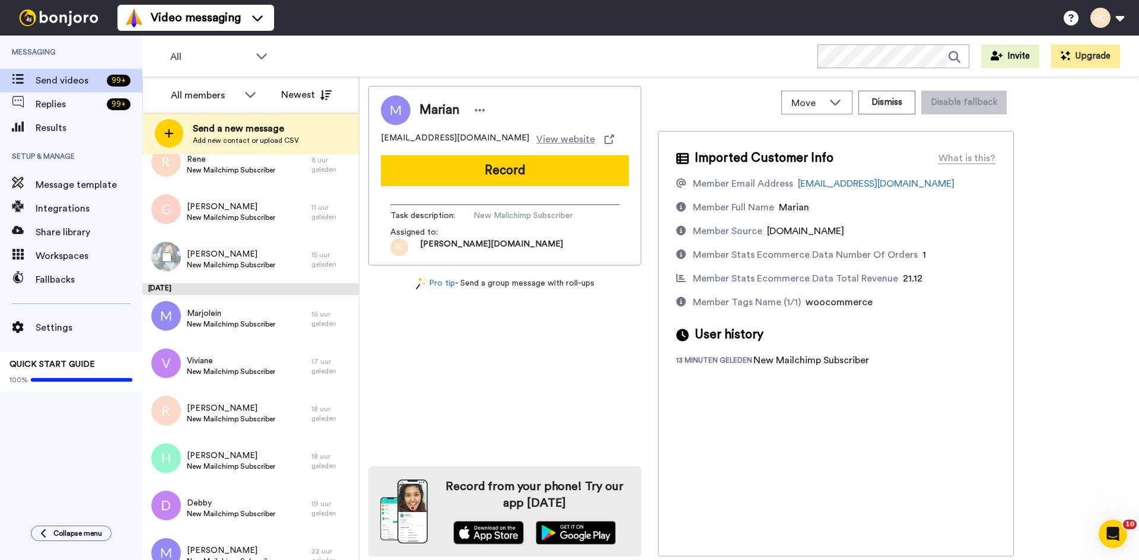
scroll to position [310, 0]
click at [267, 398] on div "Jaroslav New Mailchimp Subscriber" at bounding box center [226, 413] width 169 height 47
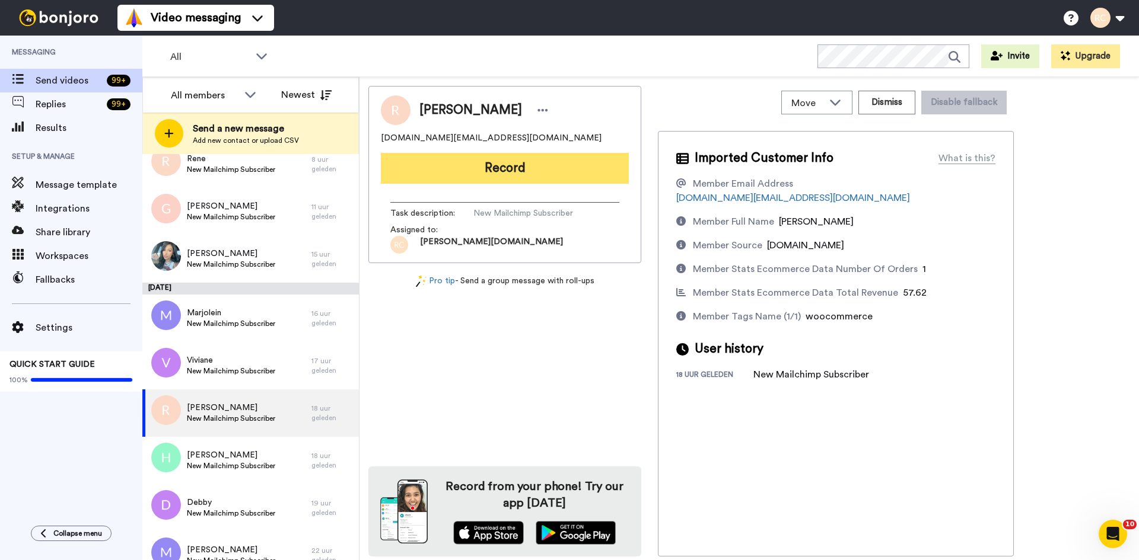
click at [477, 171] on button "Record" at bounding box center [505, 168] width 248 height 31
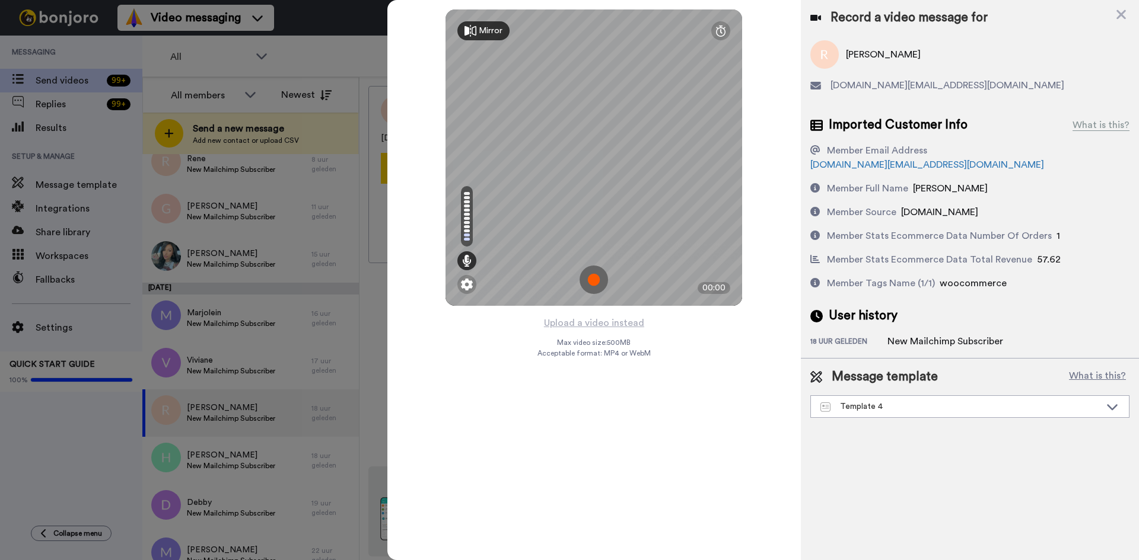
click at [601, 277] on img at bounding box center [593, 280] width 28 height 28
click at [597, 283] on img at bounding box center [593, 280] width 28 height 28
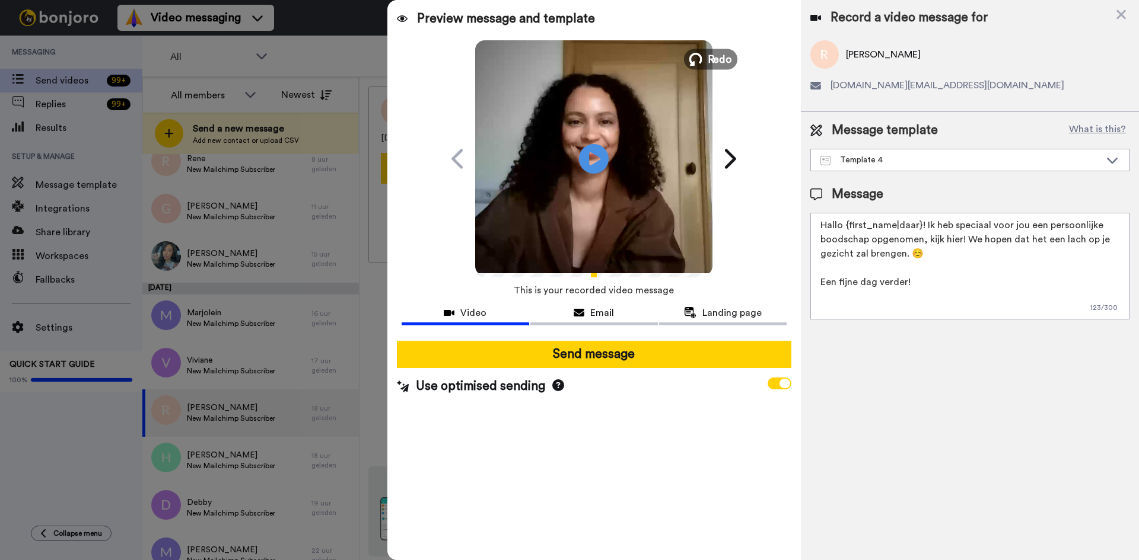
click at [709, 58] on span "Redo" at bounding box center [719, 58] width 25 height 15
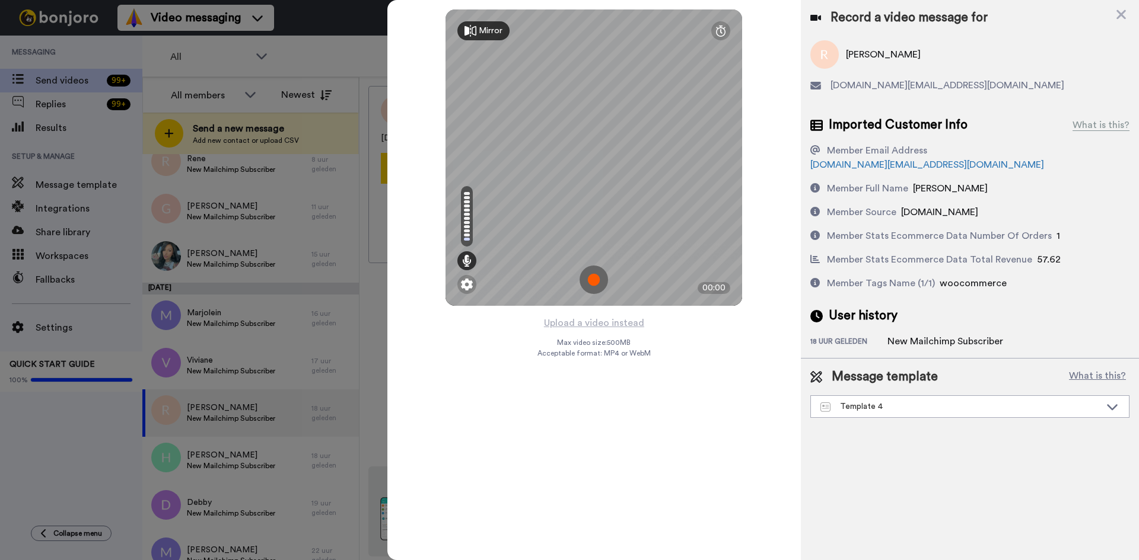
click at [599, 279] on img at bounding box center [593, 280] width 28 height 28
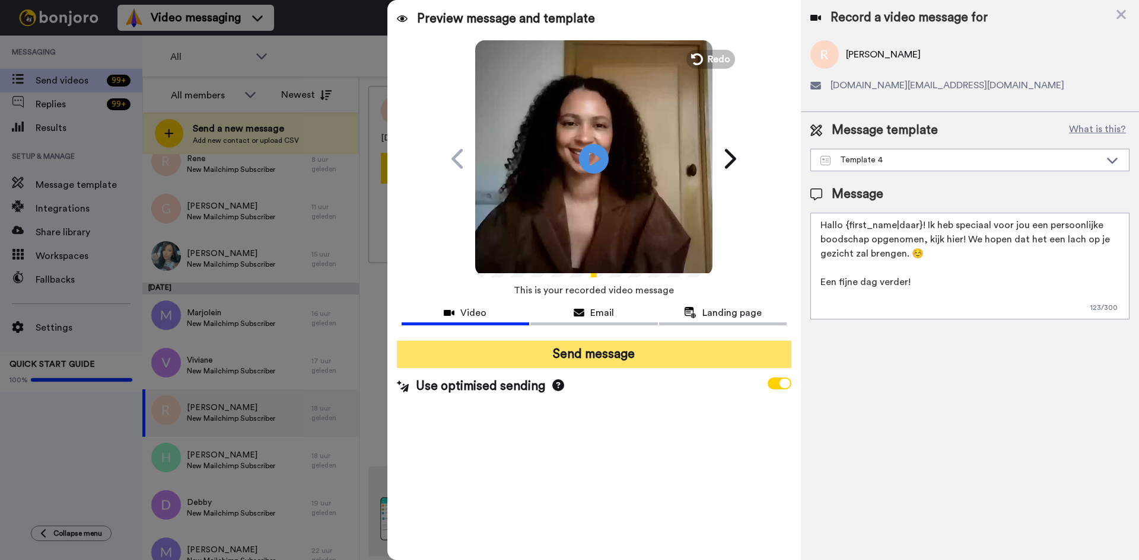
click at [555, 356] on button "Send message" at bounding box center [594, 354] width 394 height 27
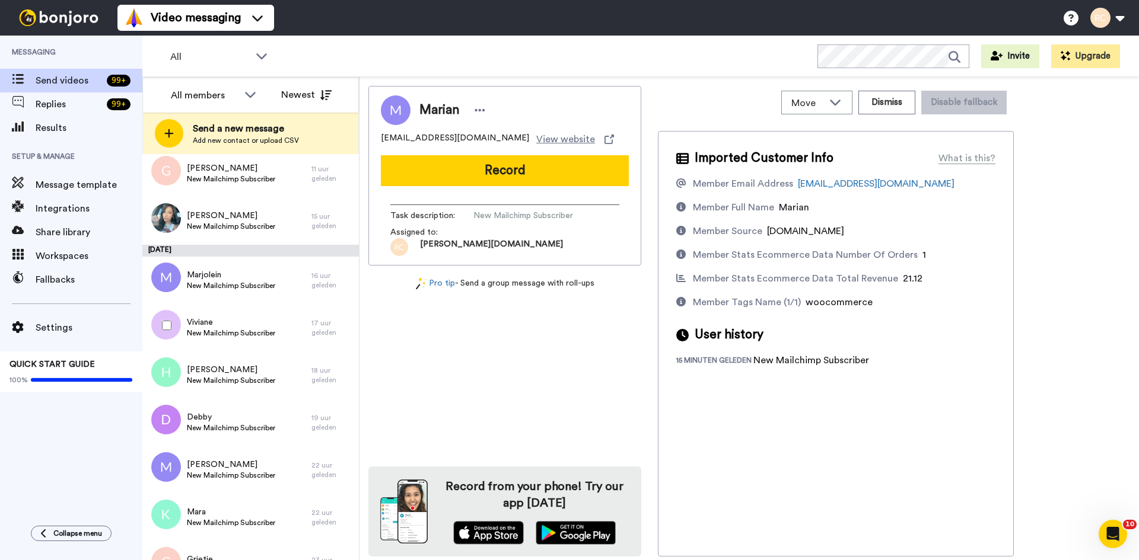
scroll to position [355, 0]
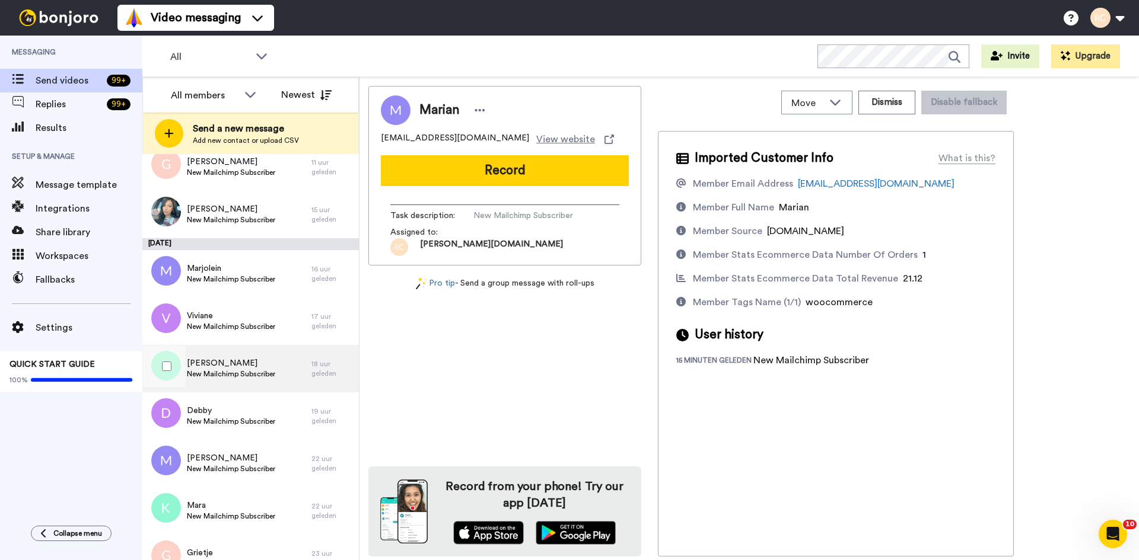
click at [256, 371] on span "New Mailchimp Subscriber" at bounding box center [231, 373] width 88 height 9
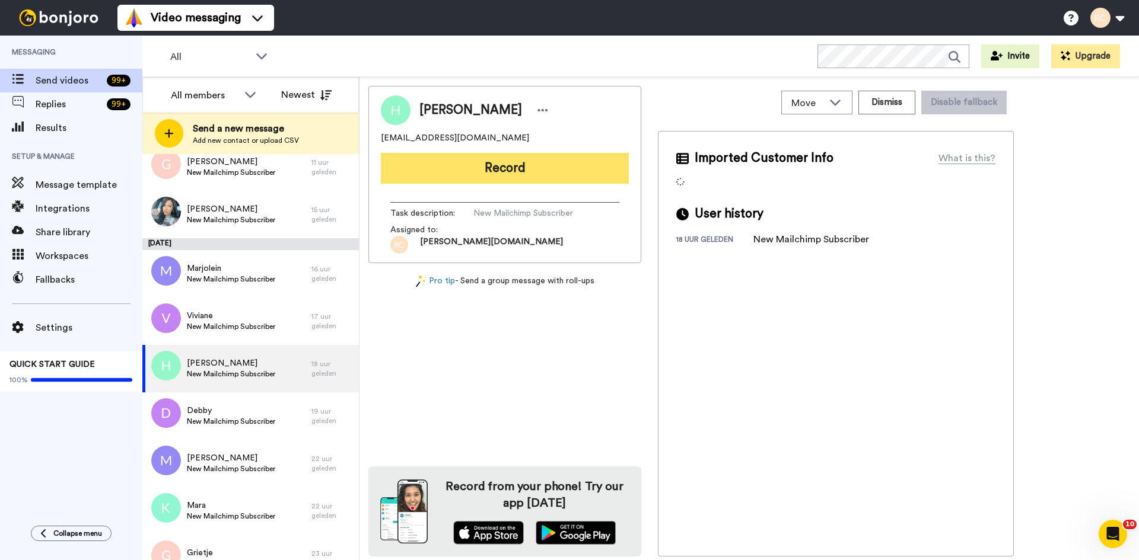
click at [479, 163] on button "Record" at bounding box center [505, 168] width 248 height 31
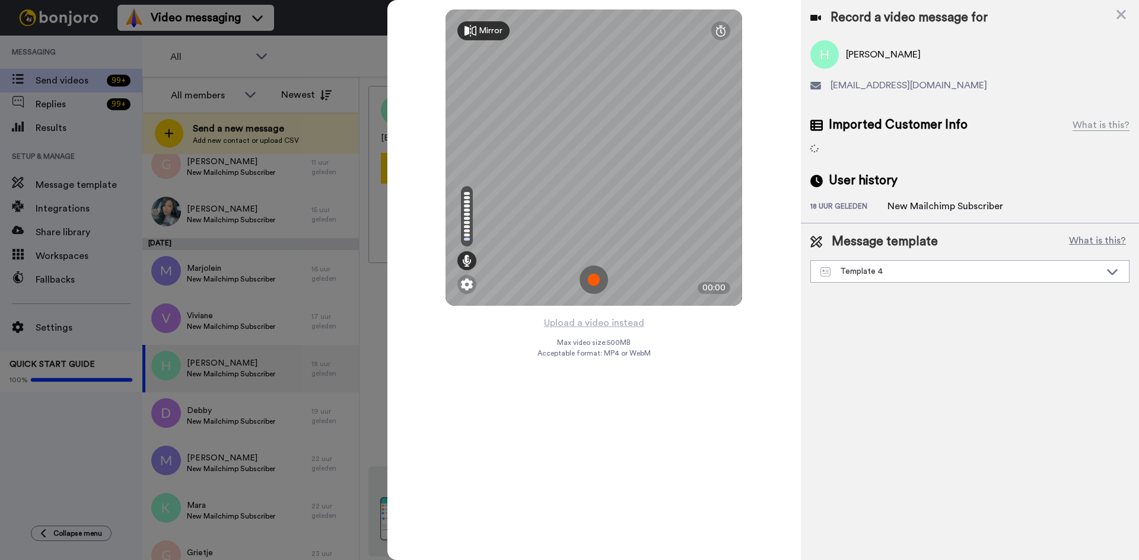
click at [597, 273] on img at bounding box center [593, 280] width 28 height 28
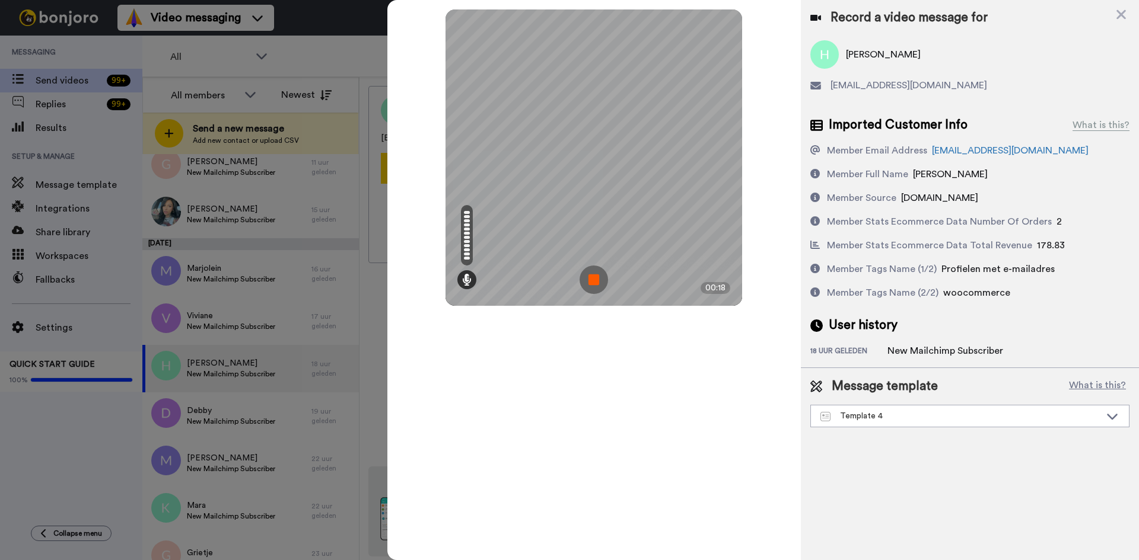
click at [588, 292] on img at bounding box center [593, 280] width 28 height 28
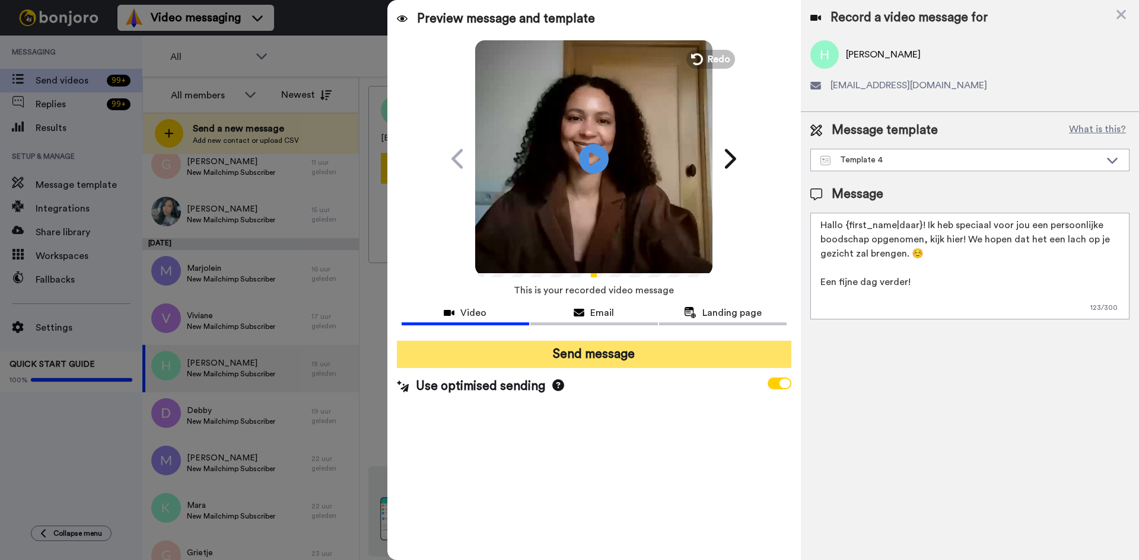
click at [520, 354] on button "Send message" at bounding box center [594, 354] width 394 height 27
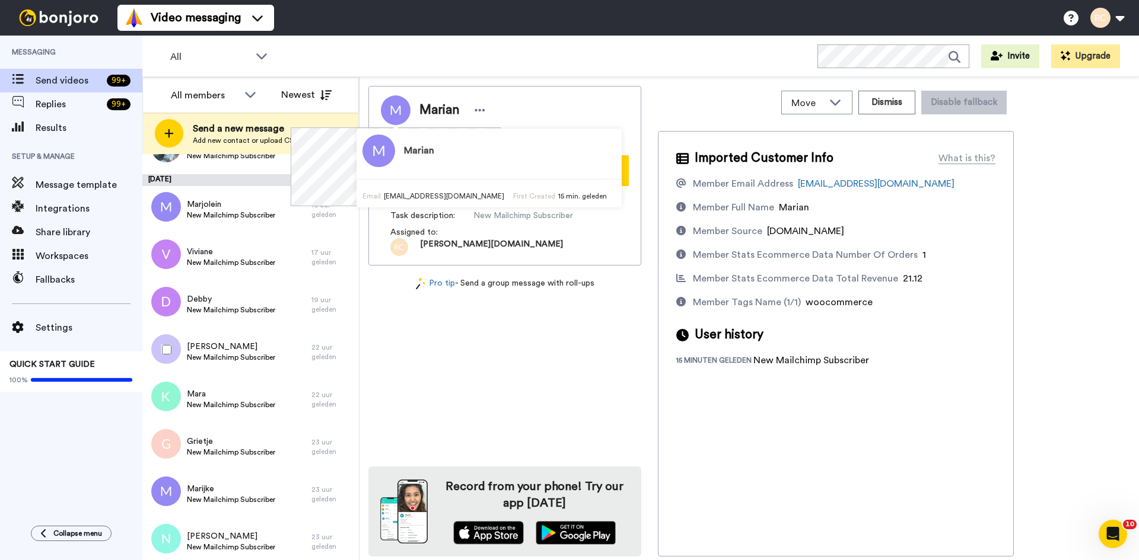
scroll to position [420, 0]
click at [222, 305] on span "New Mailchimp Subscriber" at bounding box center [231, 308] width 88 height 9
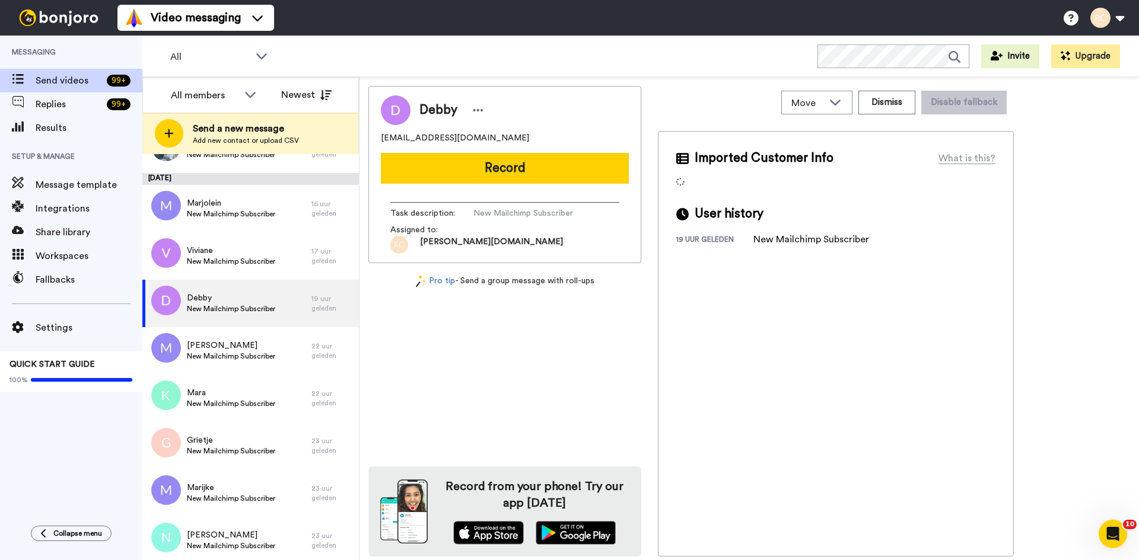
click at [432, 152] on div "Debby debje_93@hotmail.com Record Task description : New Mailchimp Subscriber A…" at bounding box center [504, 174] width 273 height 177
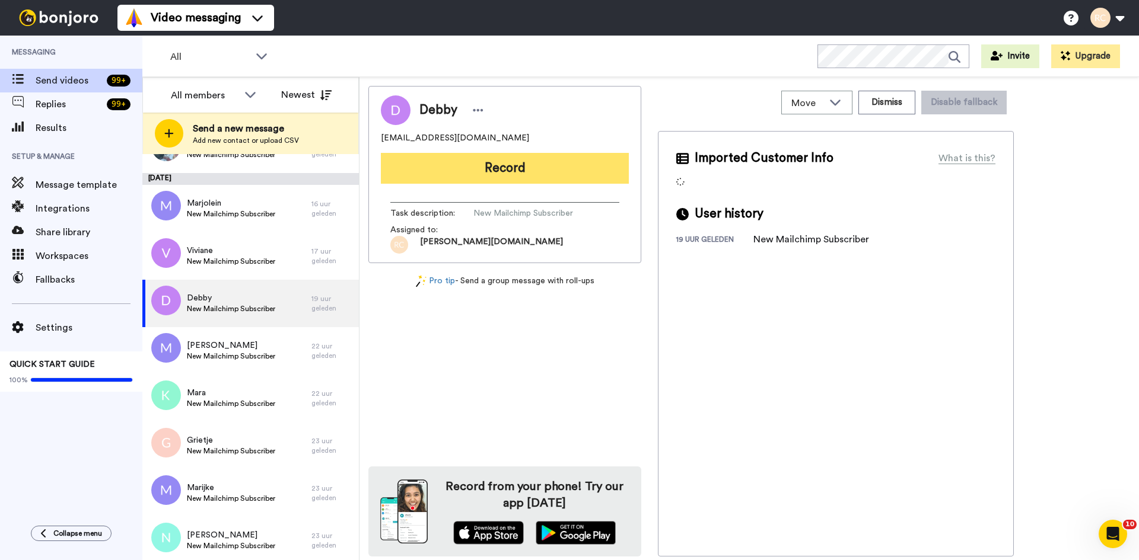
click at [437, 162] on button "Record" at bounding box center [505, 168] width 248 height 31
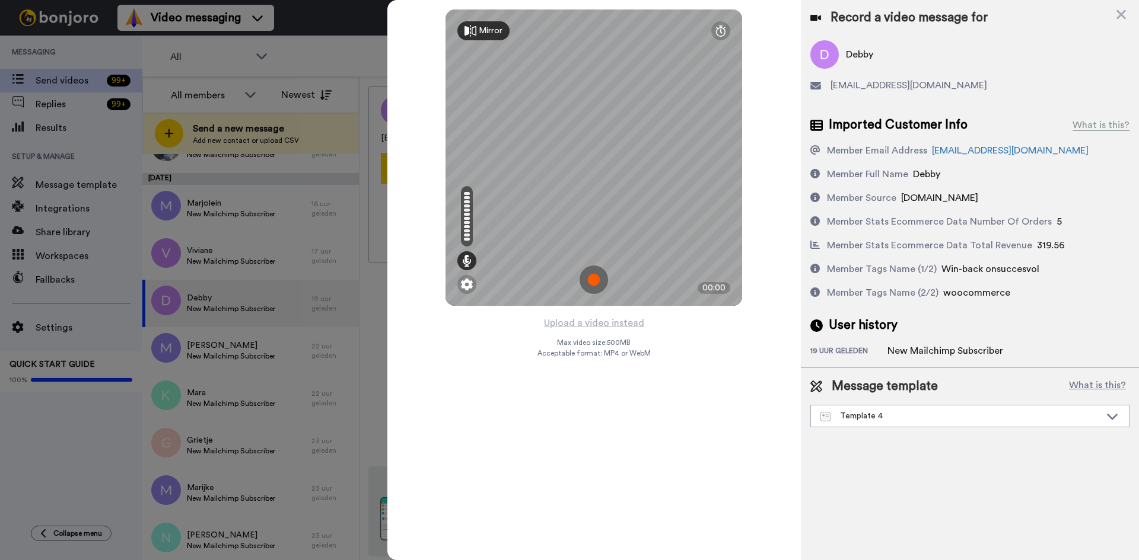
click at [597, 287] on img at bounding box center [593, 280] width 28 height 28
click at [597, 270] on img at bounding box center [593, 280] width 28 height 28
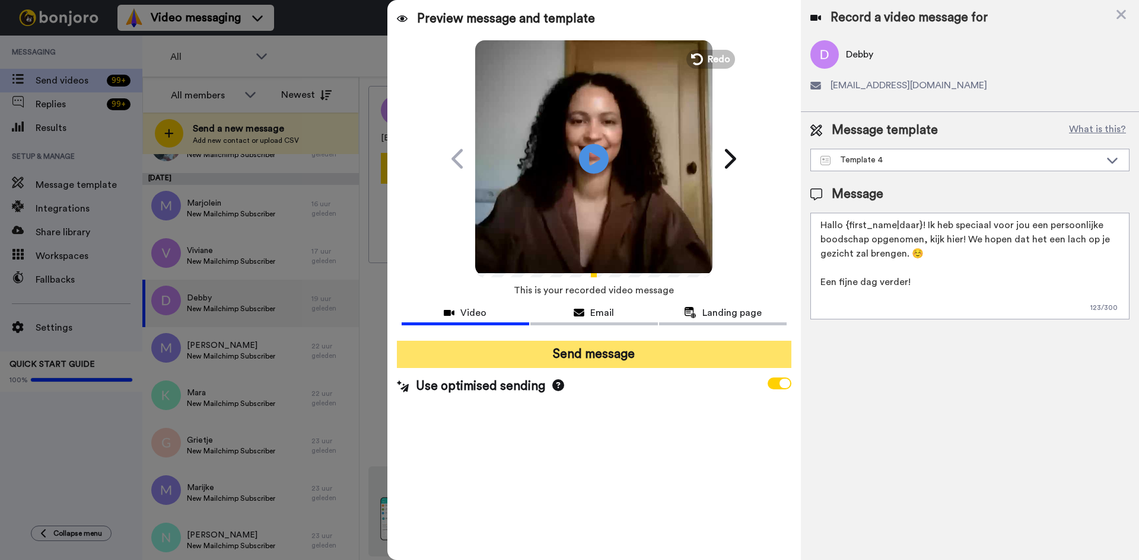
click at [615, 349] on button "Send message" at bounding box center [594, 354] width 394 height 27
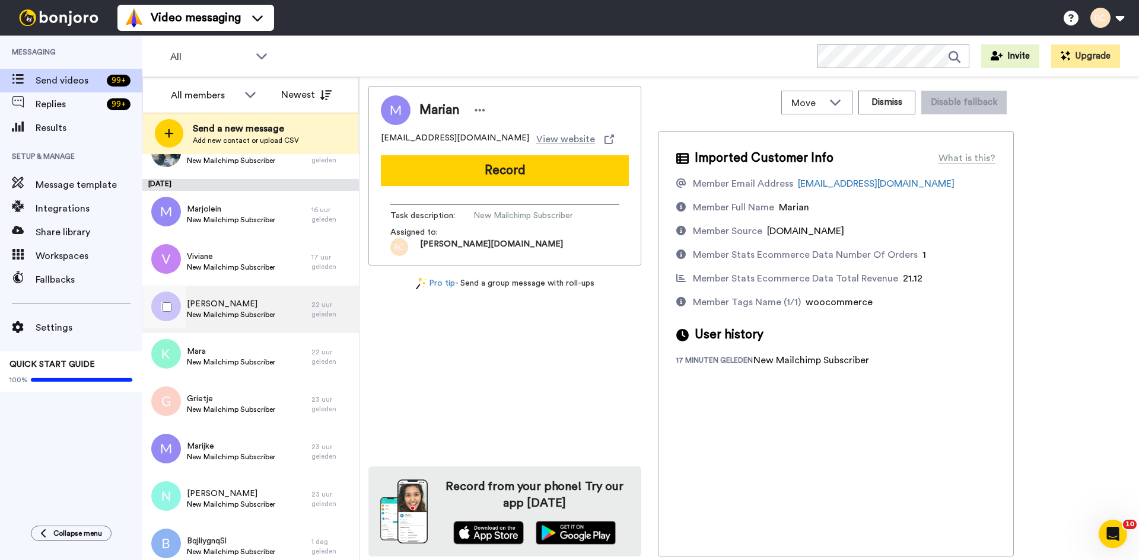
scroll to position [417, 0]
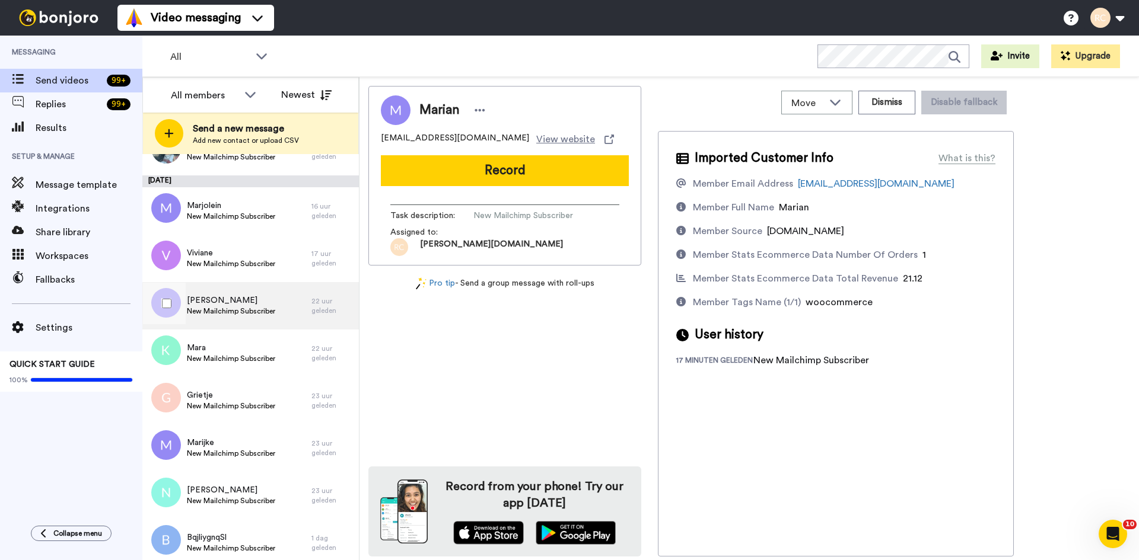
click at [293, 291] on div "[PERSON_NAME] New Mailchimp Subscriber" at bounding box center [226, 305] width 169 height 47
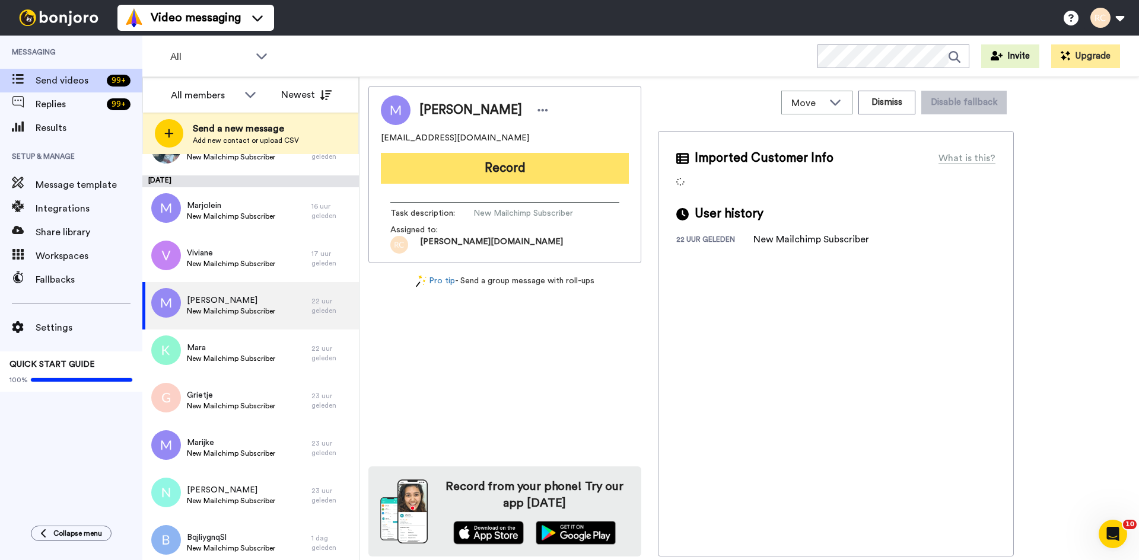
click at [406, 170] on button "Record" at bounding box center [505, 168] width 248 height 31
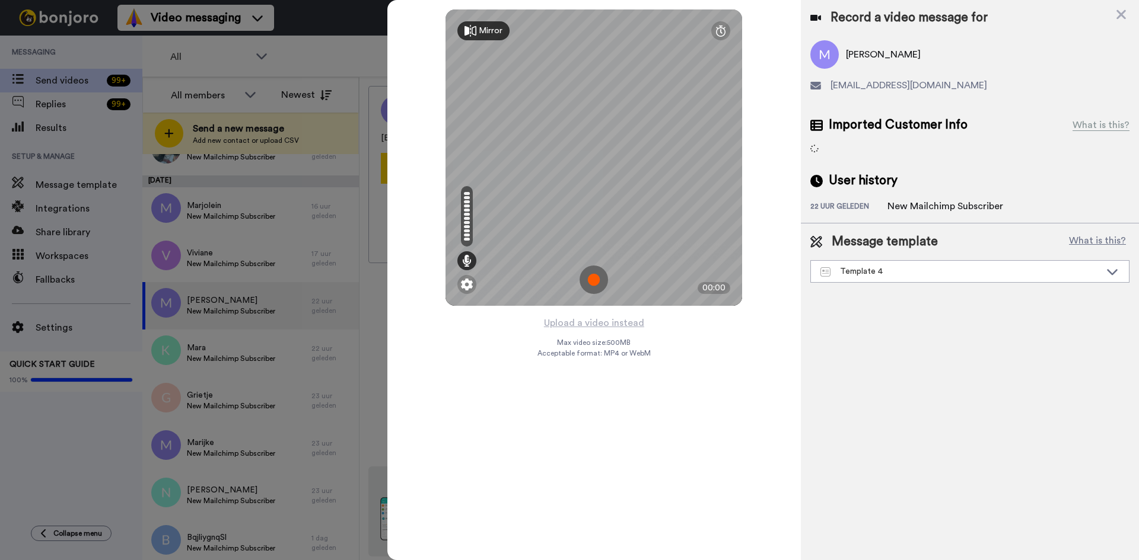
click at [597, 279] on img at bounding box center [593, 280] width 28 height 28
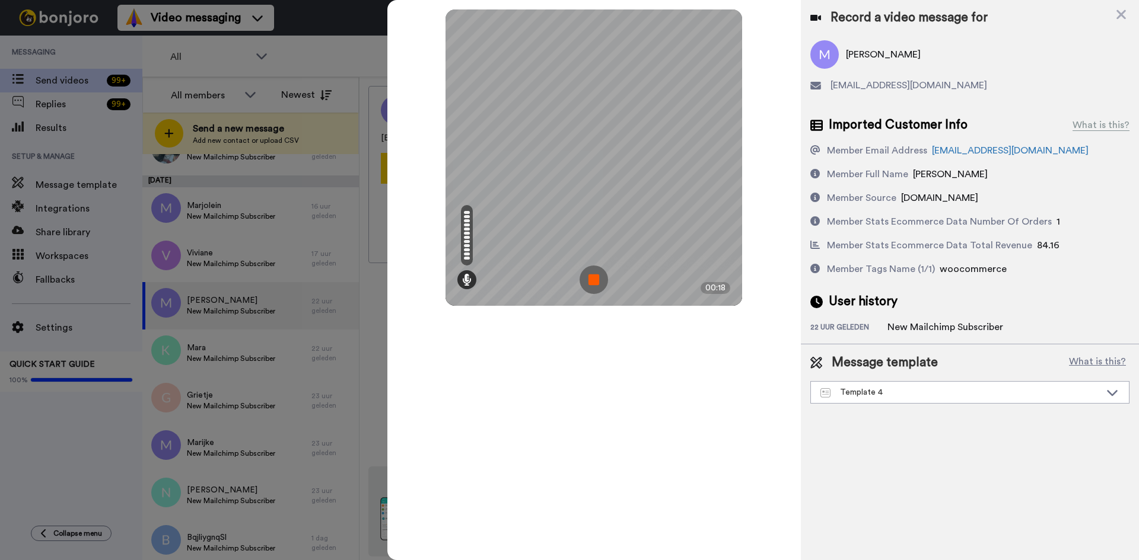
click at [588, 291] on img at bounding box center [593, 280] width 28 height 28
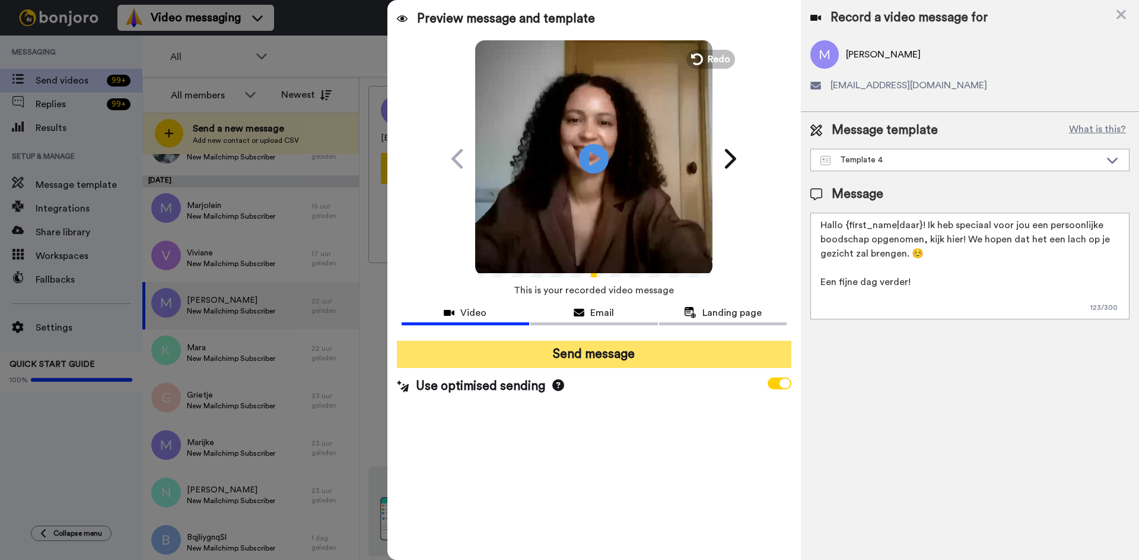
click at [609, 354] on button "Send message" at bounding box center [594, 354] width 394 height 27
